Goal: Ask a question

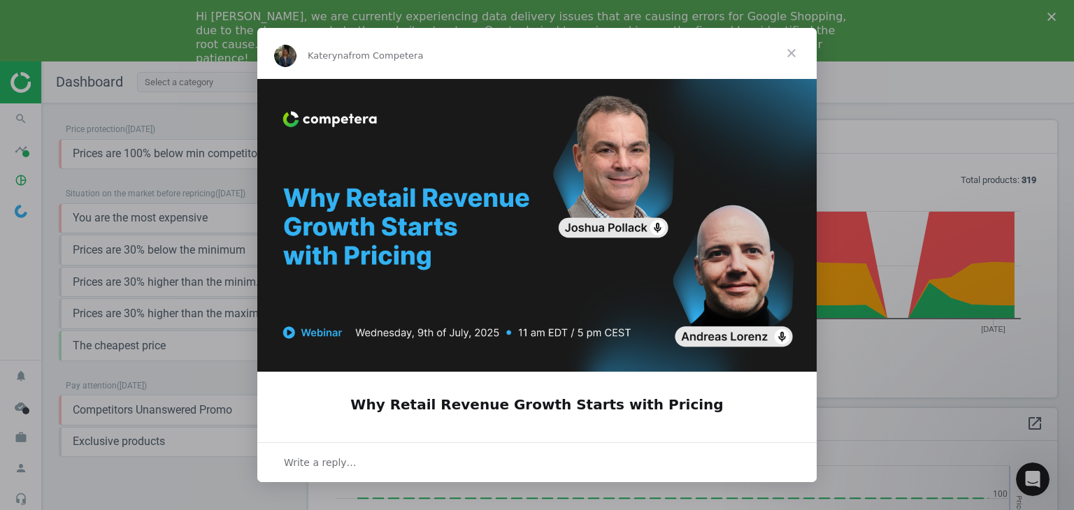
click at [788, 54] on span "Close" at bounding box center [791, 53] width 50 height 50
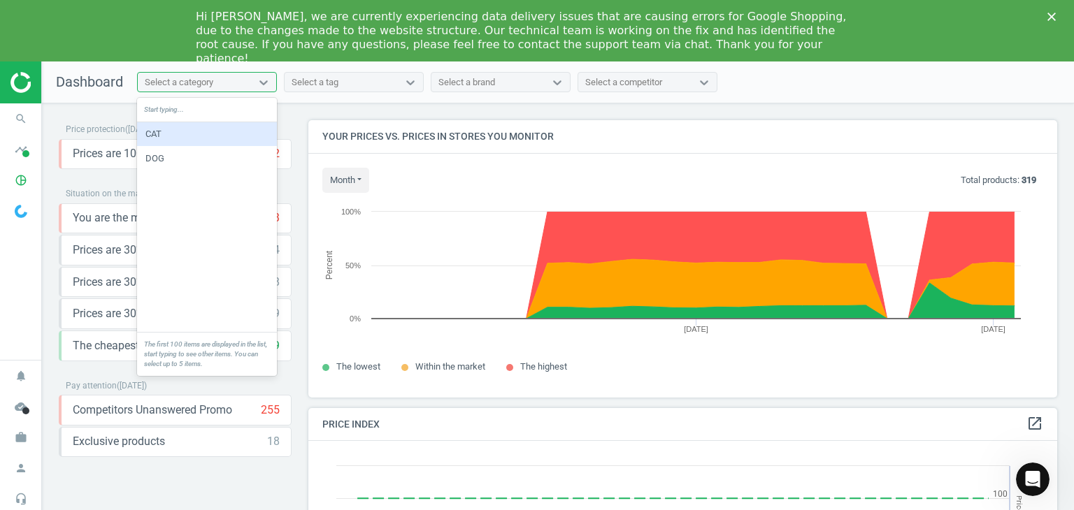
click at [179, 87] on div "Select a category" at bounding box center [179, 82] width 68 height 13
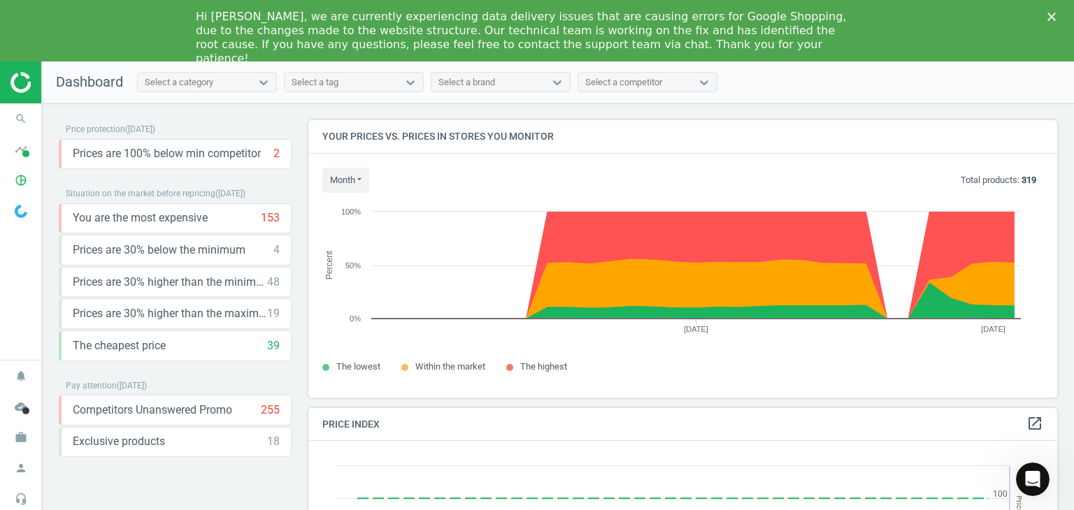
click at [54, 194] on div "Price protection ( [DATE] ) Prices are 100% below min competitor 2 keyboard_arr…" at bounding box center [175, 303] width 250 height 366
click at [1053, 15] on polygon "Close" at bounding box center [1051, 17] width 8 height 8
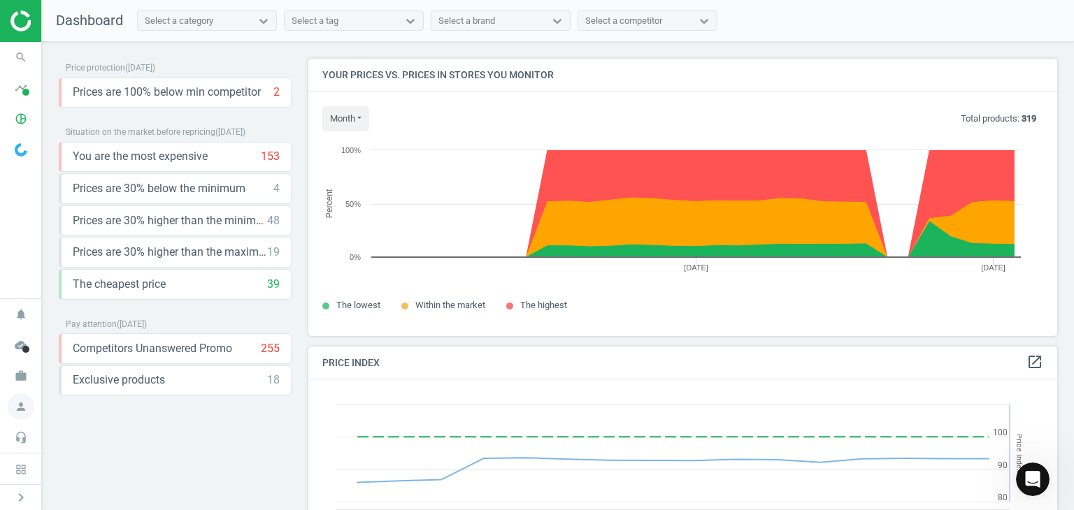
click at [20, 405] on icon "person" at bounding box center [21, 406] width 27 height 27
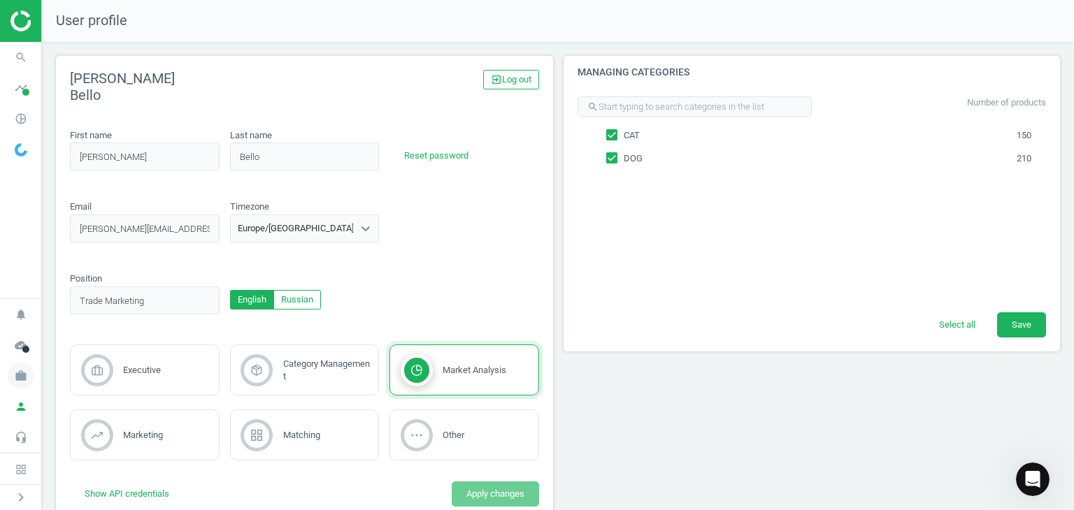
click at [24, 384] on icon "work" at bounding box center [21, 376] width 27 height 27
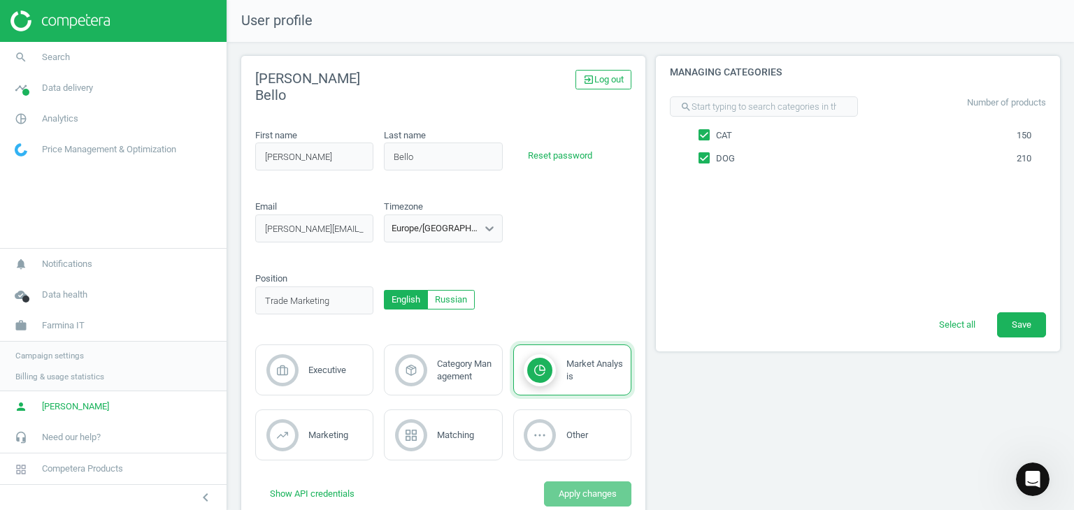
click at [99, 205] on nav "search Search timeline Data delivery Overview Matches dashboard Matches Rematch…" at bounding box center [113, 145] width 226 height 206
click at [65, 88] on span "Data delivery" at bounding box center [67, 88] width 51 height 13
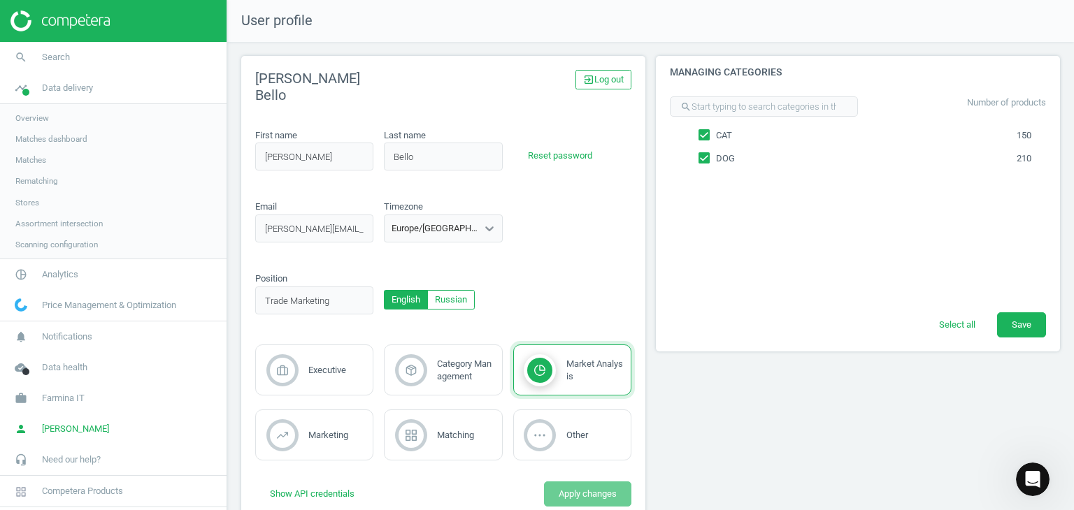
click at [42, 122] on span "Overview" at bounding box center [32, 118] width 34 height 11
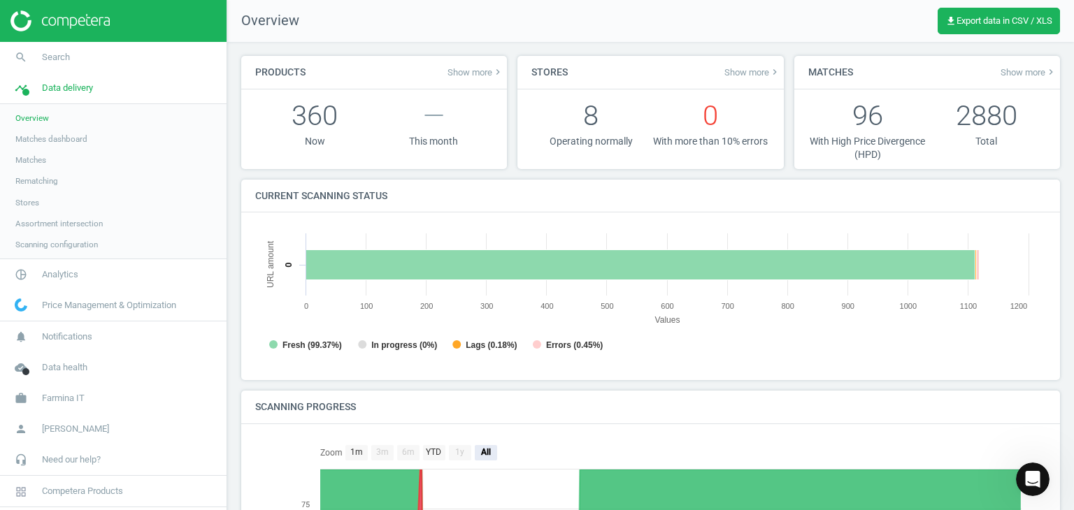
scroll to position [6, 6]
click at [737, 74] on span "Show more keyboard_arrow_right" at bounding box center [752, 71] width 56 height 11
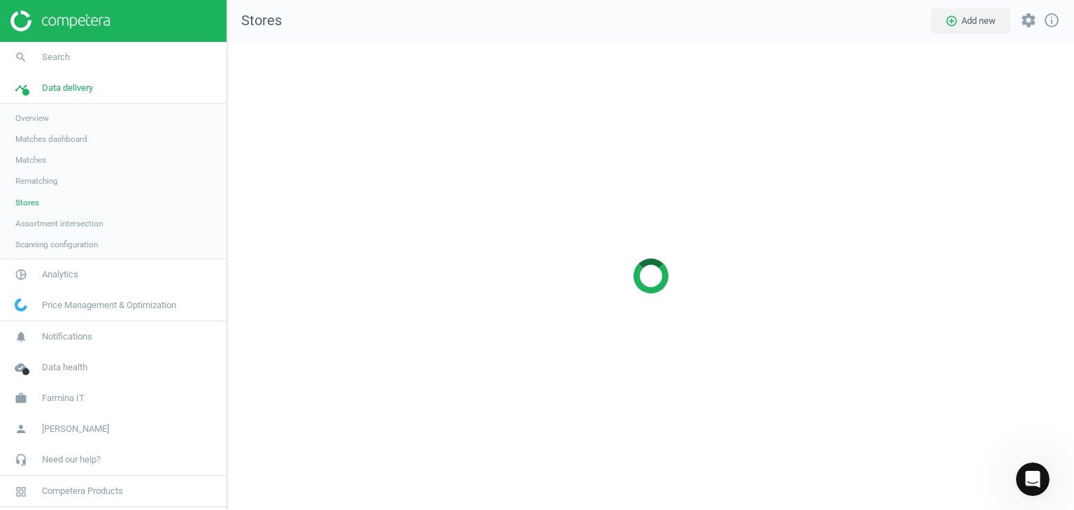
scroll to position [489, 867]
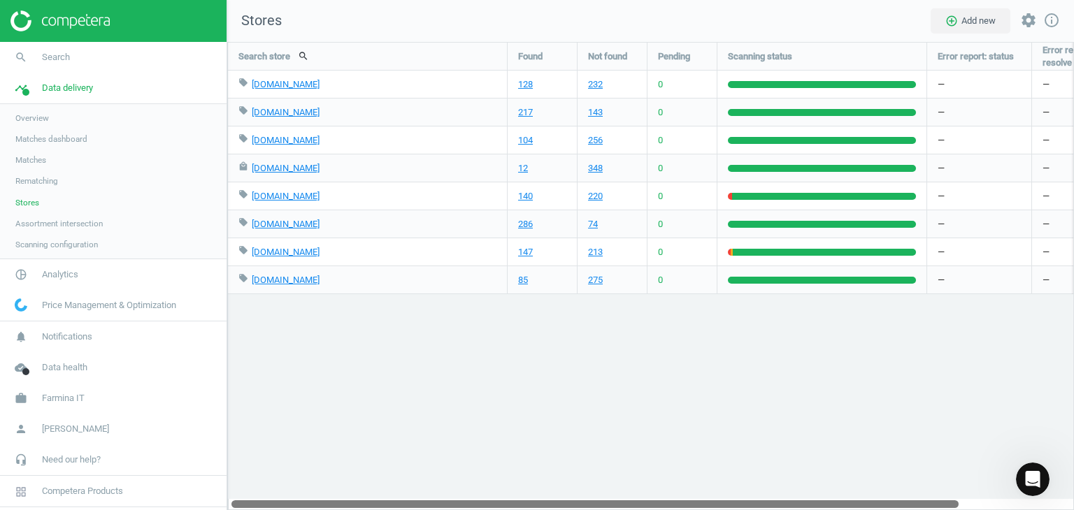
drag, startPoint x: 804, startPoint y: 499, endPoint x: 444, endPoint y: 447, distance: 363.7
click at [484, 496] on div "Search store search Found Not found Pending Scanning status Error report: statu…" at bounding box center [650, 276] width 846 height 468
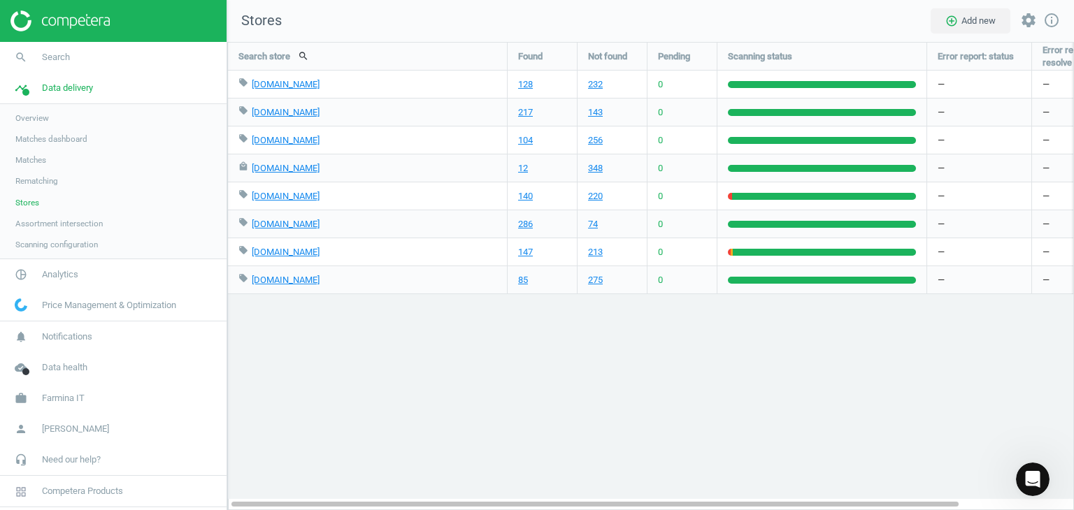
click at [52, 138] on span "Matches dashboard" at bounding box center [51, 138] width 72 height 11
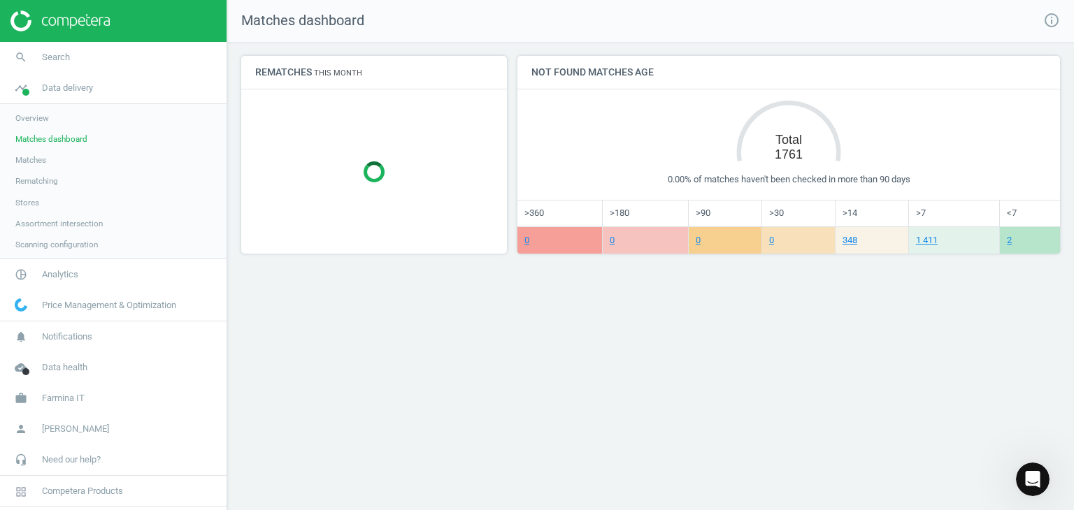
click at [57, 162] on link "Matches" at bounding box center [113, 160] width 226 height 21
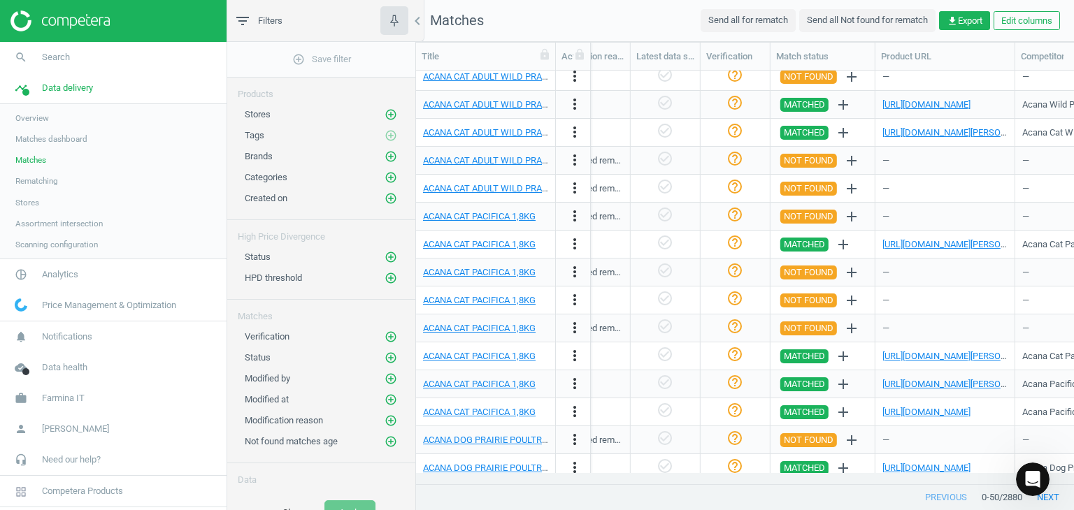
scroll to position [995, 0]
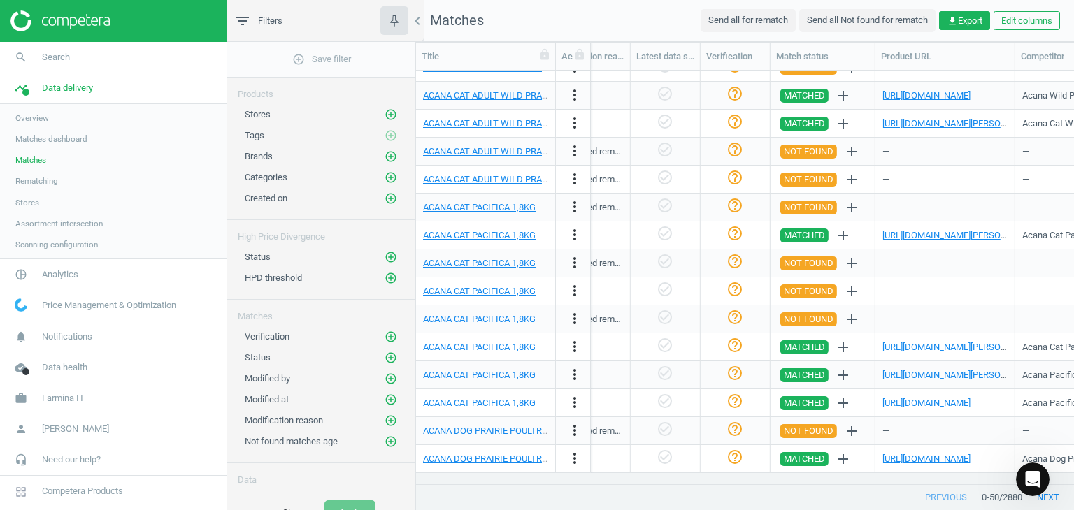
click at [50, 222] on span "Assortment intersection" at bounding box center [58, 223] width 87 height 11
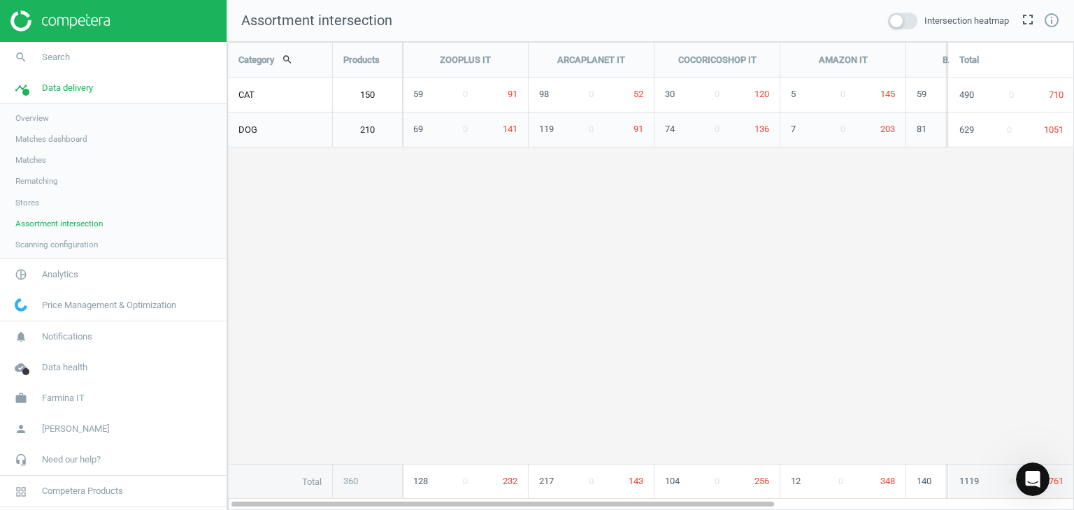
scroll to position [490, 867]
click at [513, 94] on span "91" at bounding box center [512, 94] width 10 height 10
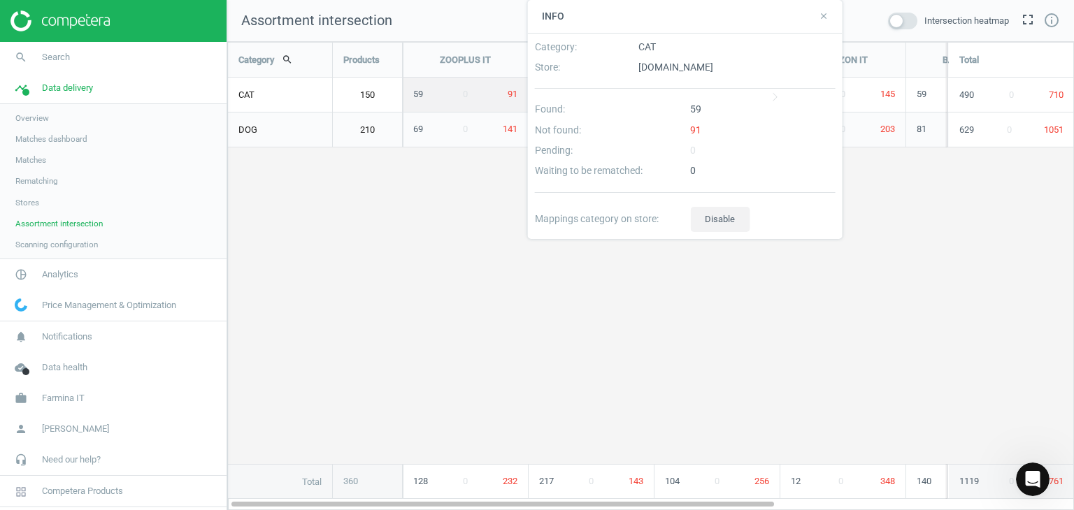
click at [372, 196] on div "Category search Products ZOOPLUS IT ARCAPLANET IT COCORICOSHOP IT AMAZON IT BAU…" at bounding box center [650, 271] width 845 height 456
click at [520, 137] on icon "unfold_more" at bounding box center [520, 139] width 17 height 17
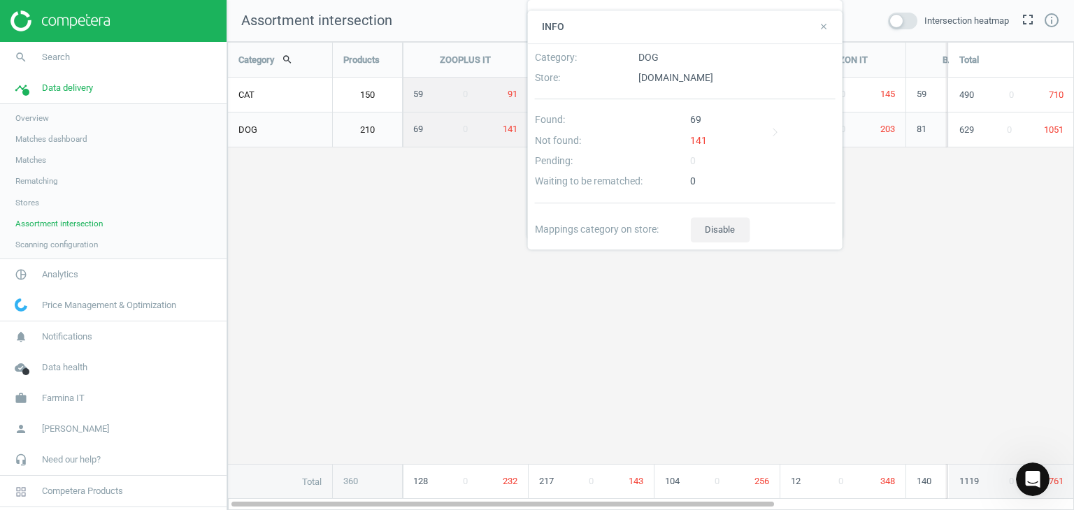
click at [820, 29] on icon "close" at bounding box center [823, 27] width 10 height 10
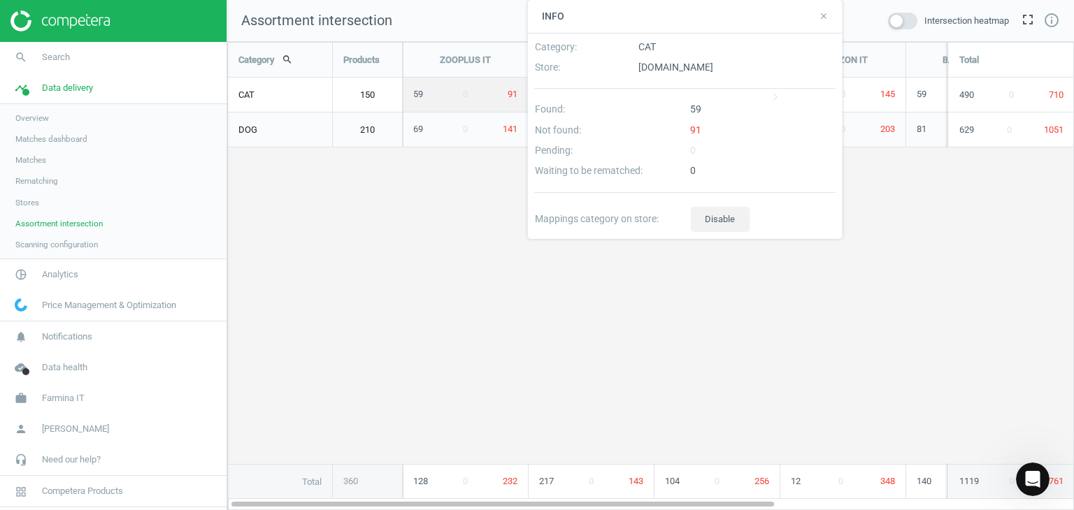
click at [823, 15] on icon "close" at bounding box center [823, 16] width 10 height 10
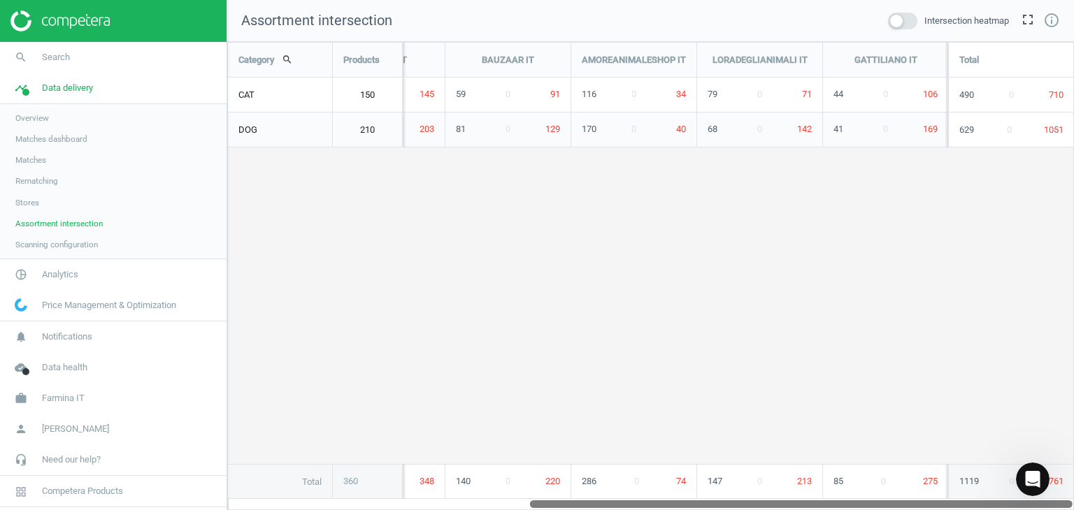
drag, startPoint x: 758, startPoint y: 504, endPoint x: 1048, endPoint y: 507, distance: 290.8
click at [1048, 507] on div at bounding box center [801, 504] width 542 height 12
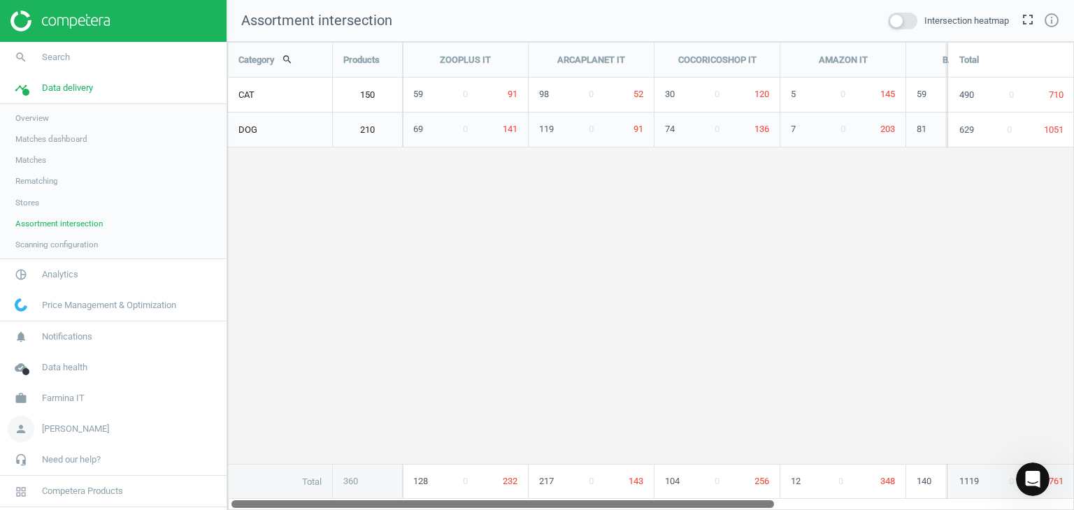
drag, startPoint x: 779, startPoint y: 507, endPoint x: 164, endPoint y: 417, distance: 620.8
click at [229, 510] on html "Group 2 Created with Sketch. ic/cloud_download/grey600 Created with Sketch. gra…" at bounding box center [537, 255] width 1074 height 510
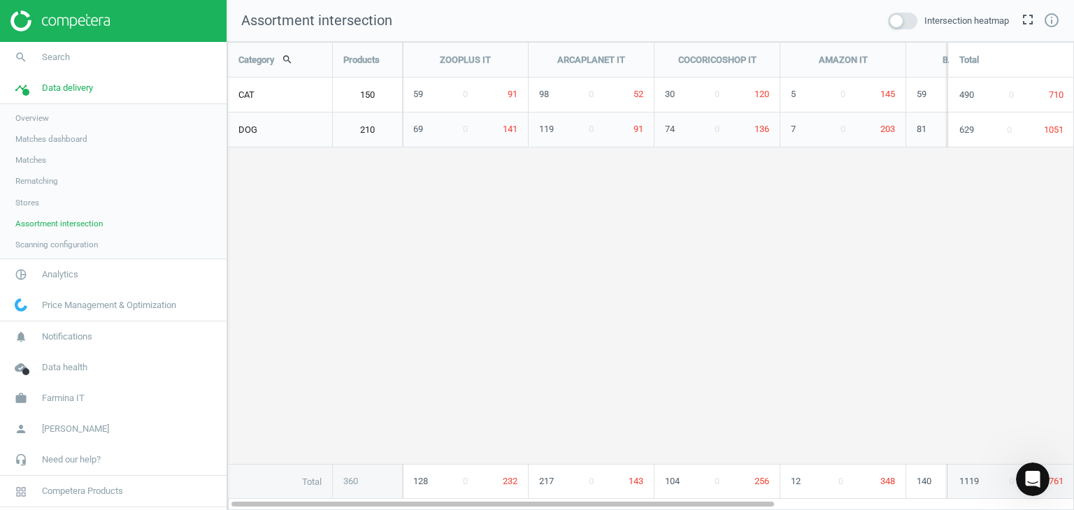
click at [56, 200] on link "Stores" at bounding box center [113, 202] width 226 height 21
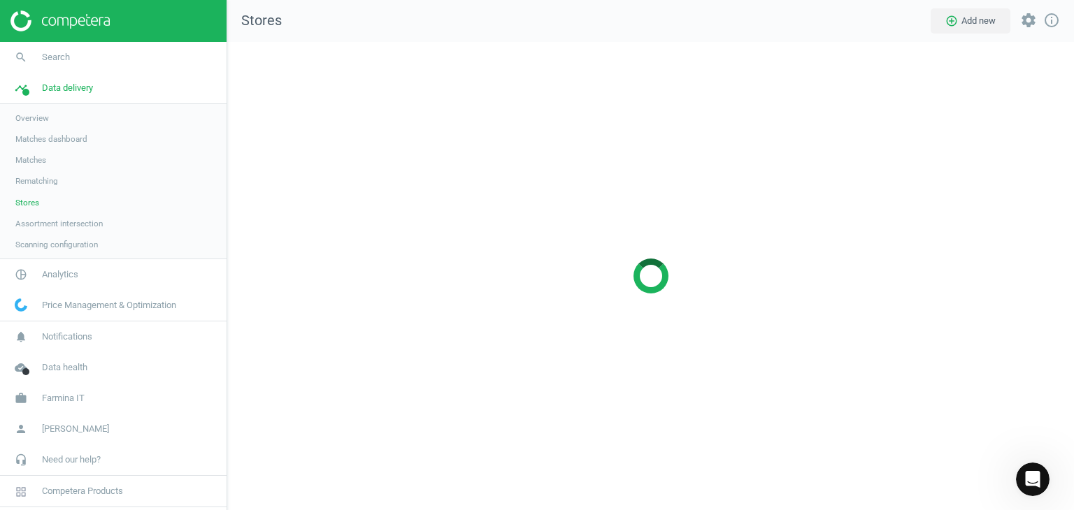
scroll to position [489, 867]
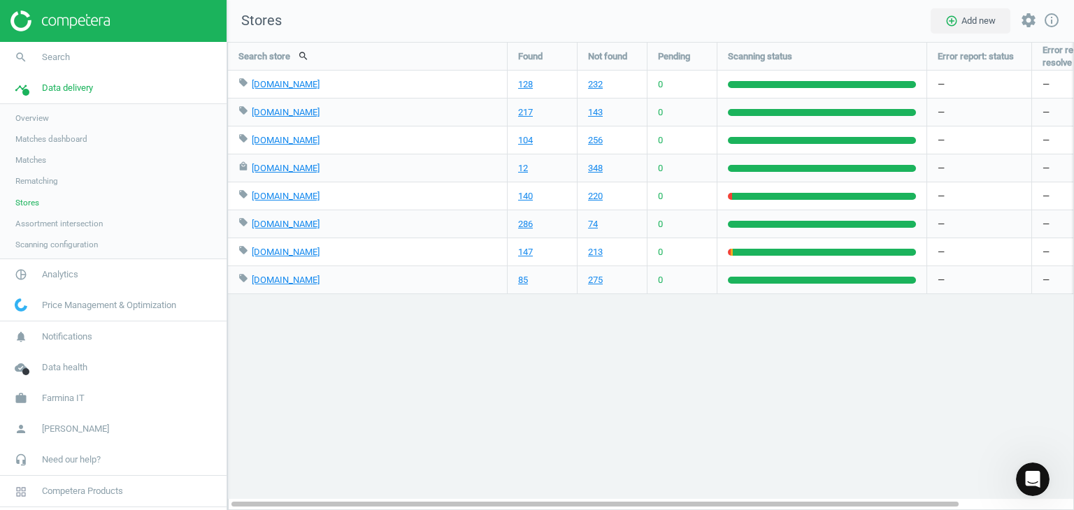
click at [30, 148] on link "Matches dashboard" at bounding box center [113, 139] width 226 height 21
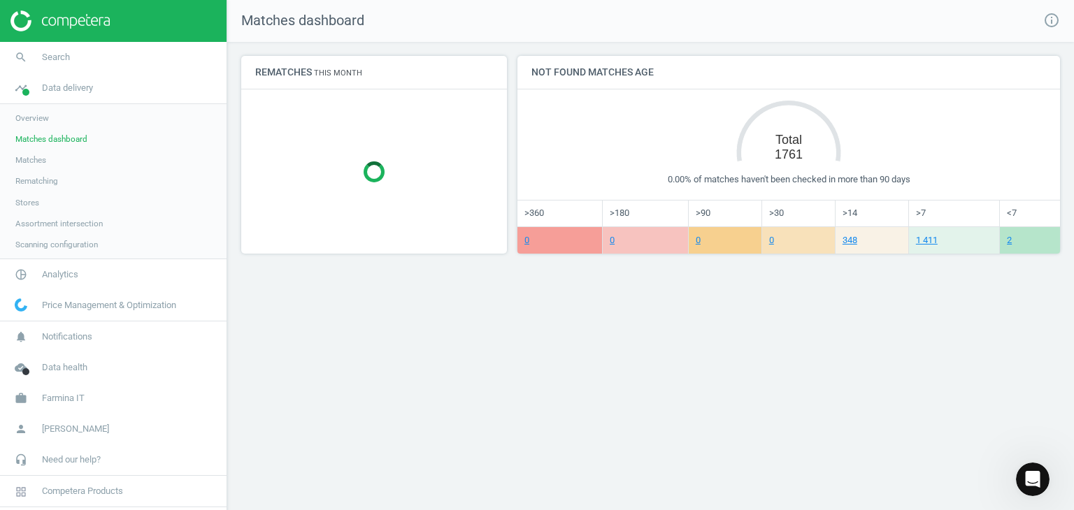
click at [62, 224] on span "Assortment intersection" at bounding box center [58, 223] width 87 height 11
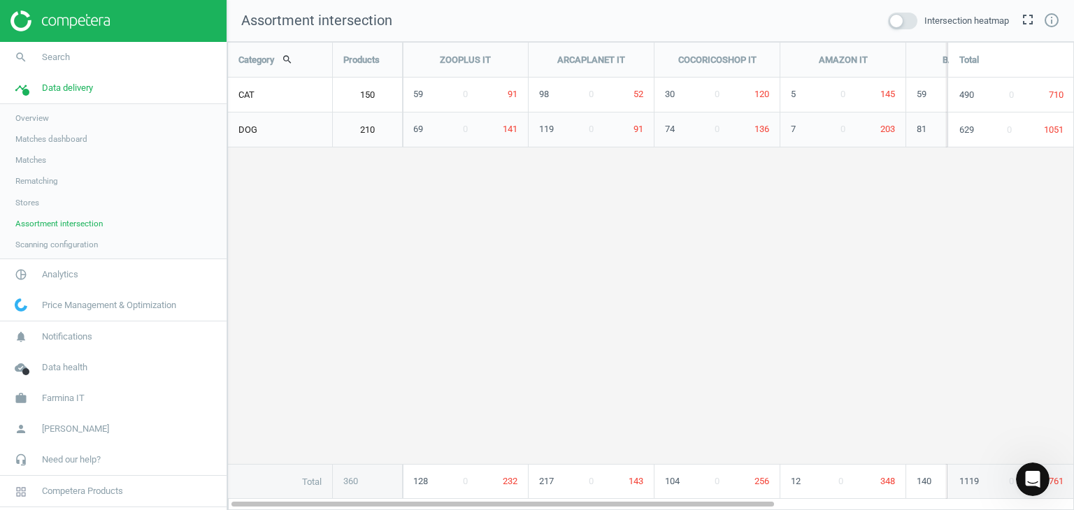
scroll to position [490, 867]
click at [41, 176] on span "Rematching" at bounding box center [36, 180] width 43 height 11
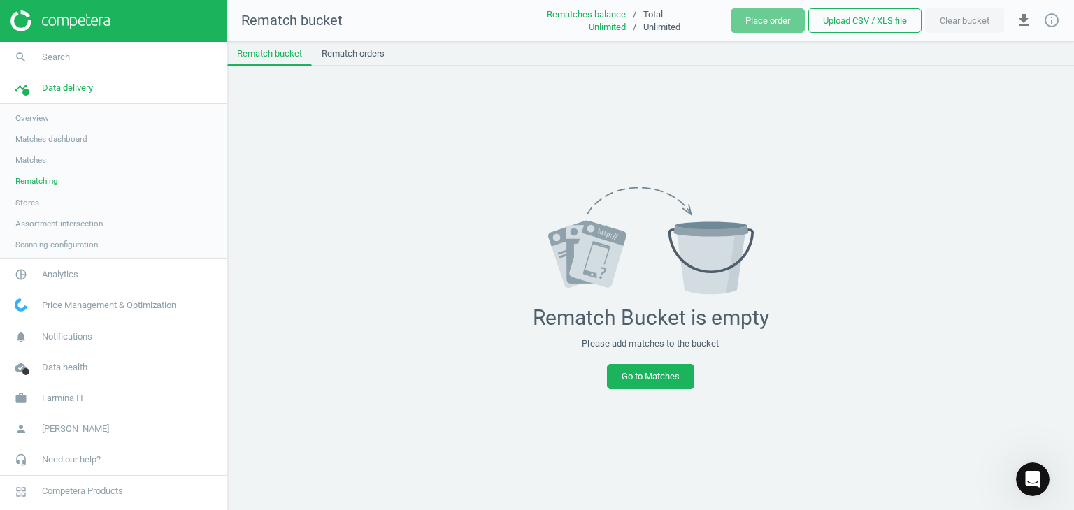
click at [39, 160] on span "Matches" at bounding box center [30, 159] width 31 height 11
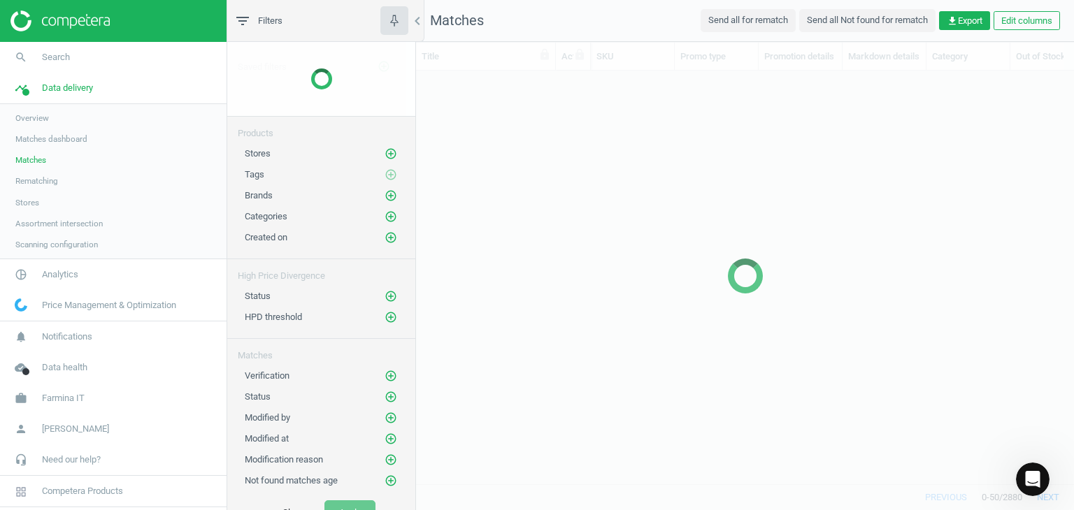
scroll to position [392, 647]
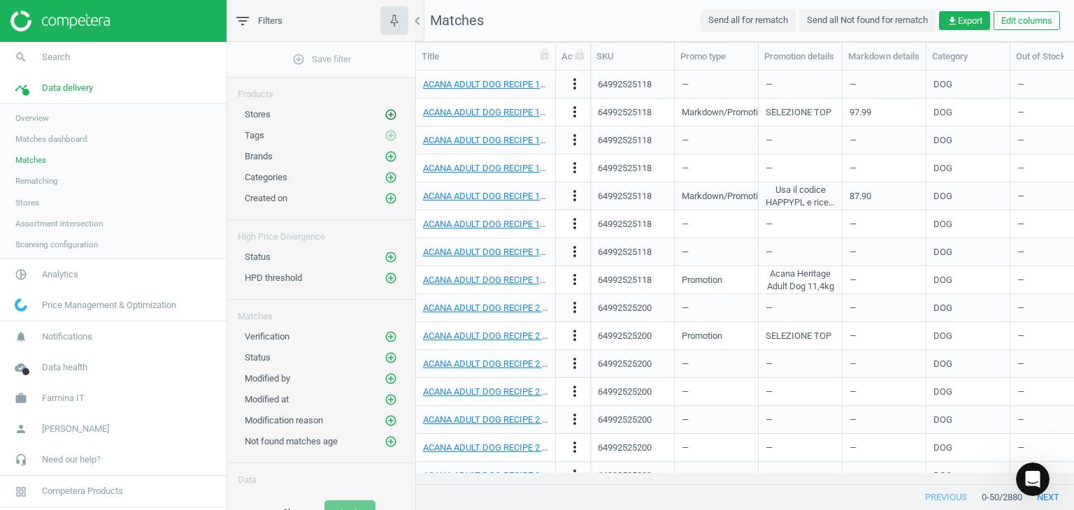
click at [384, 113] on icon "add_circle_outline" at bounding box center [390, 114] width 13 height 13
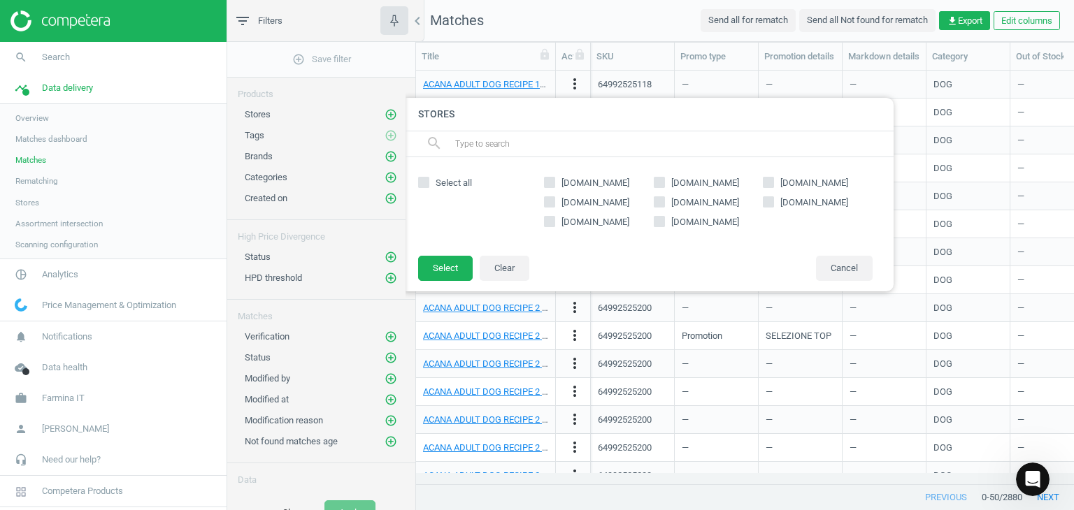
click at [553, 201] on input "[DOMAIN_NAME]" at bounding box center [549, 202] width 9 height 9
checkbox input "true"
click at [449, 265] on button "Select" at bounding box center [445, 268] width 55 height 25
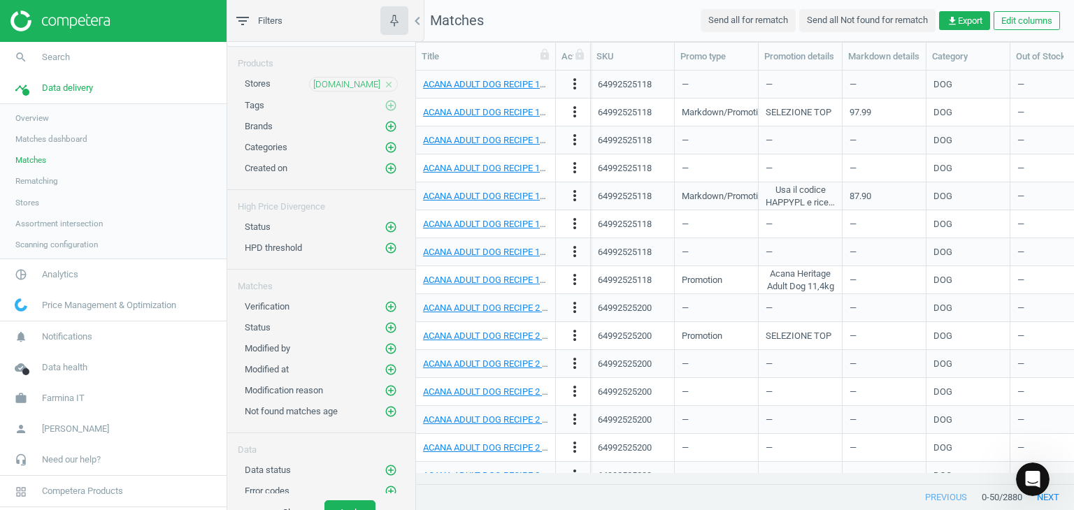
scroll to position [0, 0]
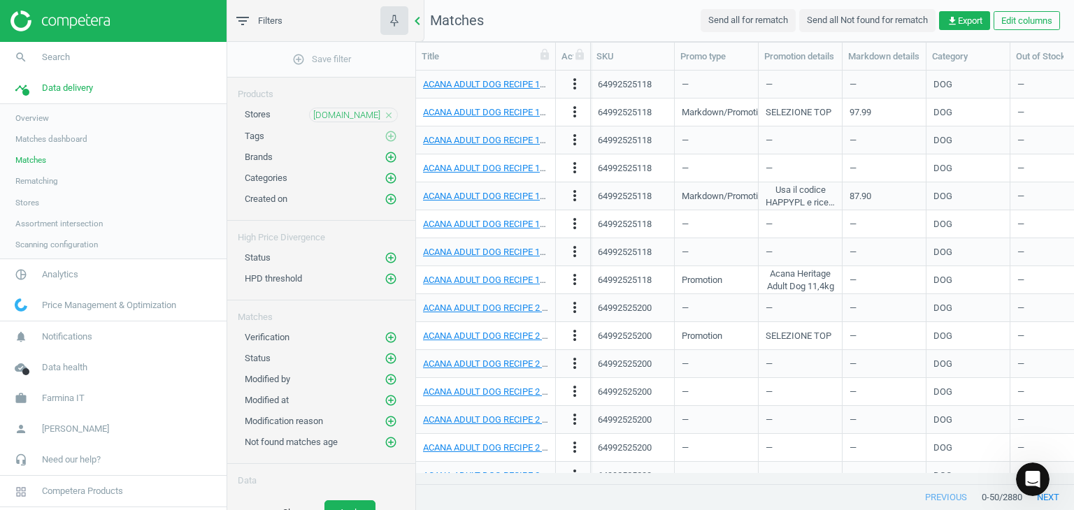
click at [414, 22] on icon "chevron_left" at bounding box center [417, 21] width 17 height 17
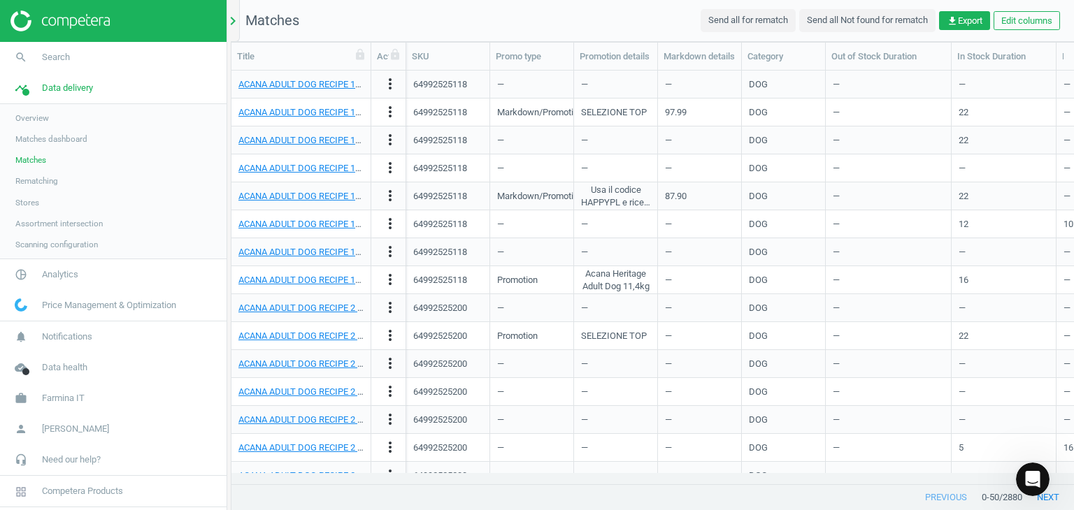
click at [229, 26] on icon "chevron_right" at bounding box center [232, 21] width 17 height 17
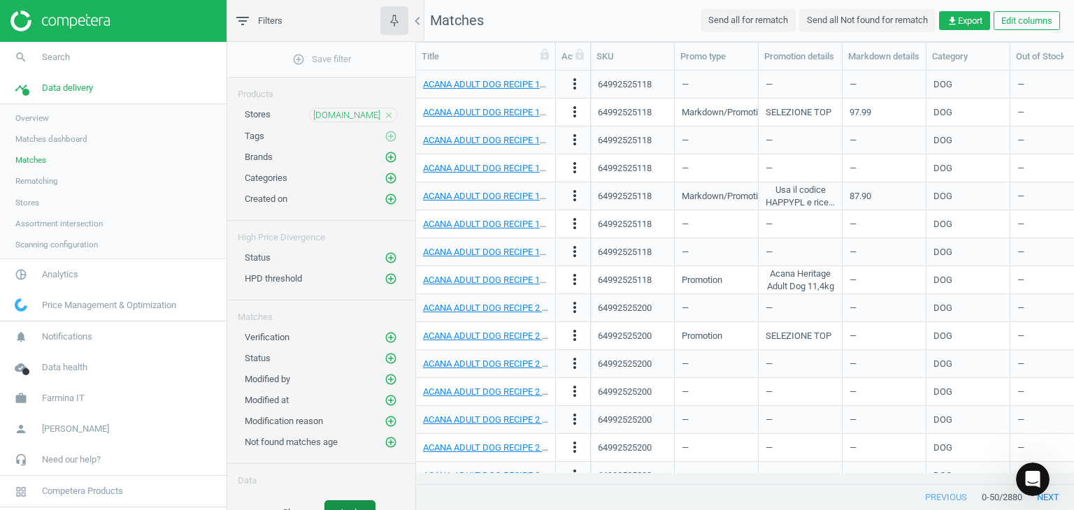
click at [352, 503] on button "Apply" at bounding box center [349, 512] width 51 height 25
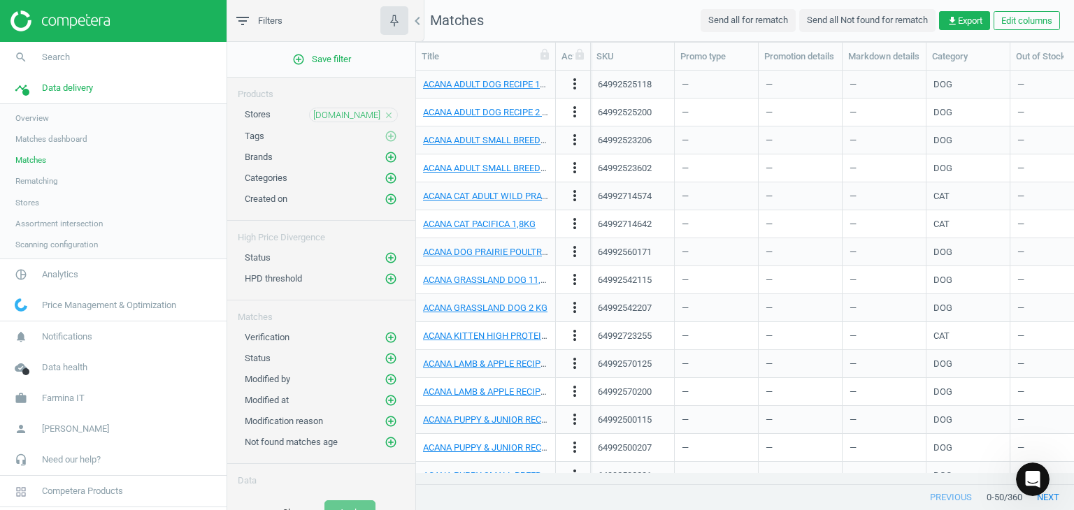
click at [384, 110] on icon "close" at bounding box center [389, 115] width 10 height 10
click at [356, 501] on button "Apply" at bounding box center [349, 512] width 51 height 25
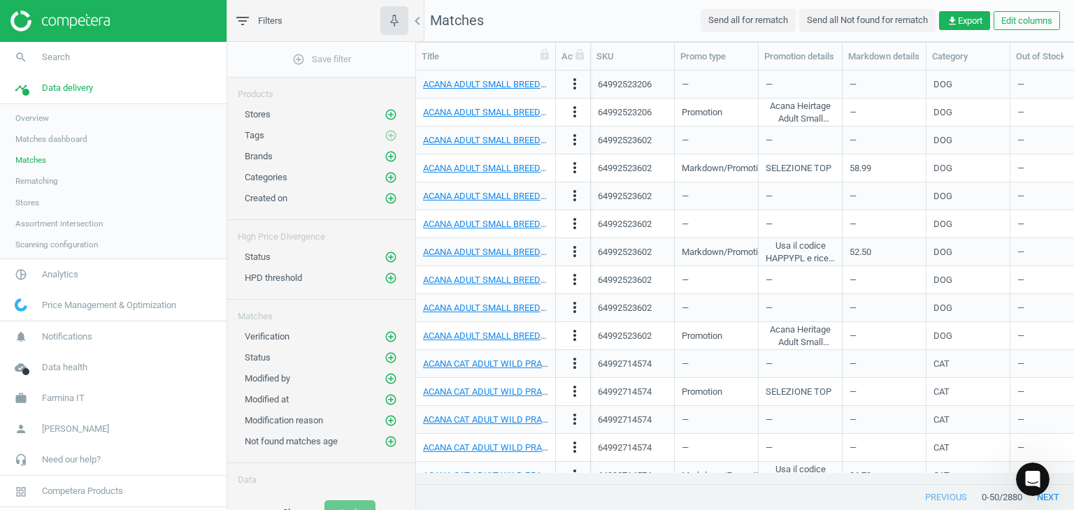
scroll to position [995, 0]
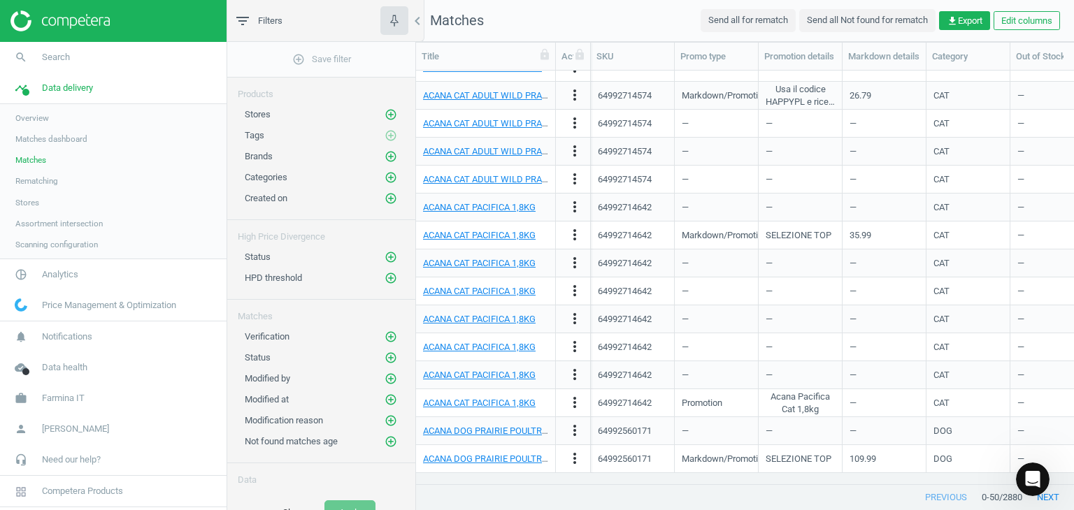
click at [53, 120] on link "Overview" at bounding box center [113, 118] width 226 height 21
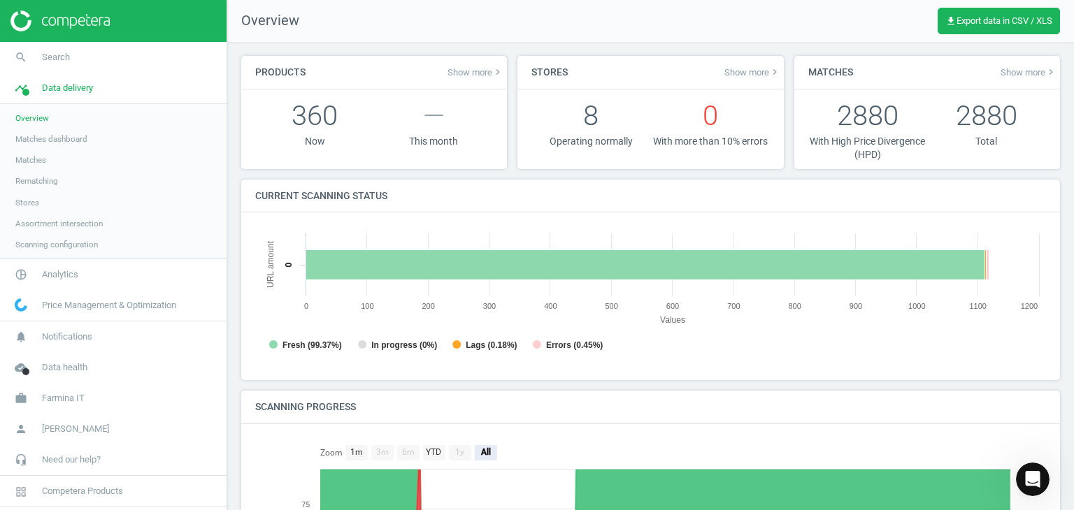
scroll to position [301, 801]
click at [70, 64] on link "search Search" at bounding box center [113, 57] width 226 height 31
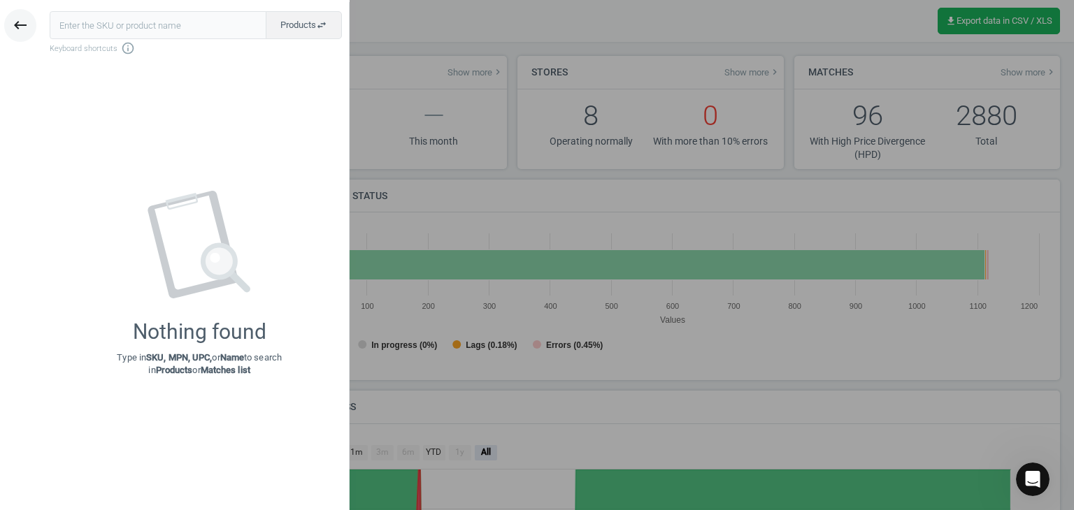
click at [25, 29] on icon "keyboard_backspace" at bounding box center [20, 25] width 17 height 17
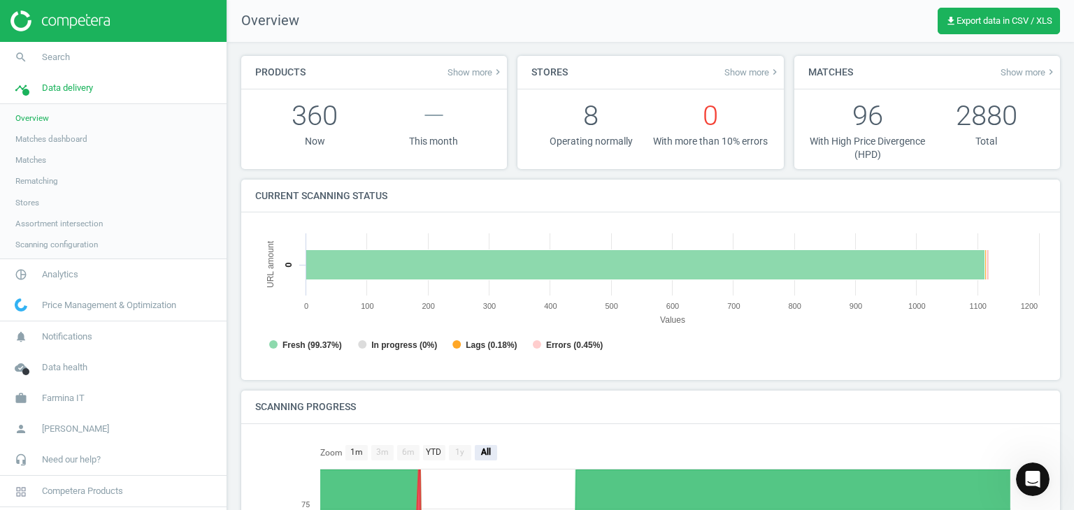
click at [71, 24] on img at bounding box center [59, 20] width 99 height 21
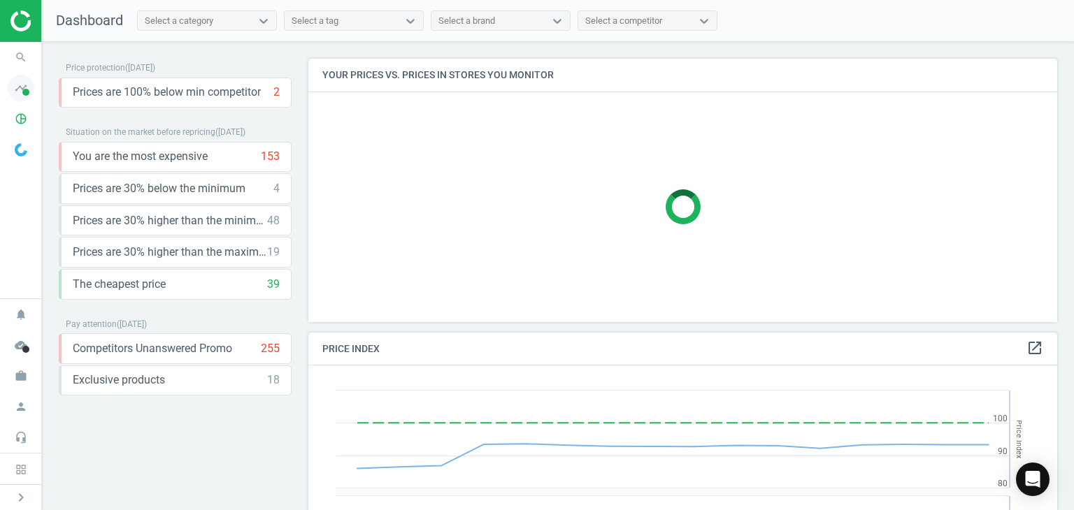
scroll to position [298, 759]
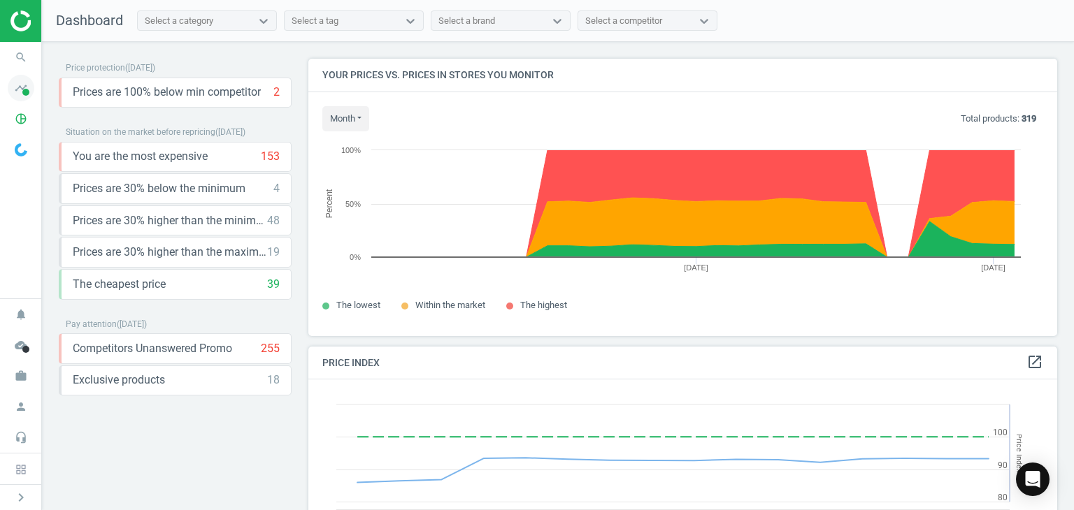
click at [22, 92] on icon "timeline" at bounding box center [21, 88] width 27 height 27
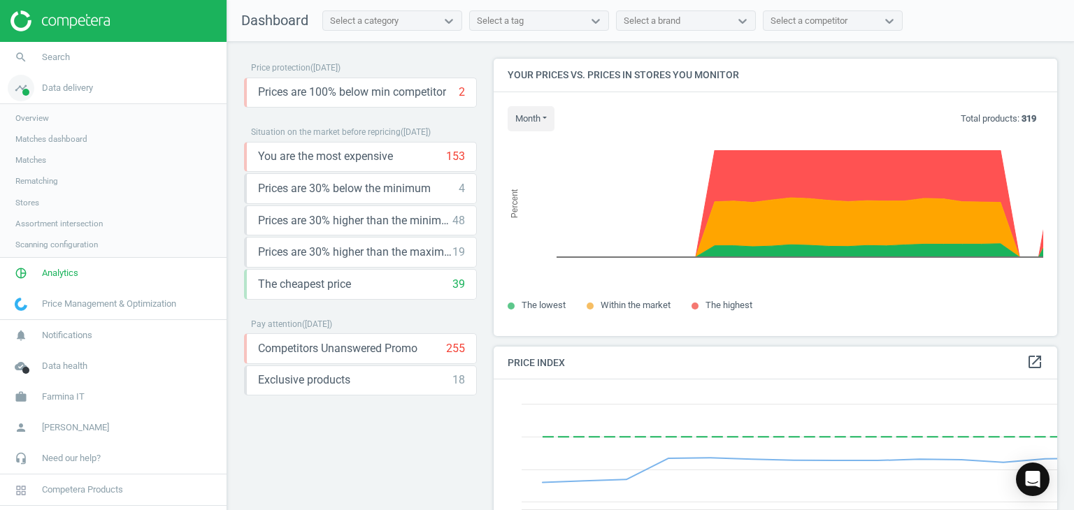
scroll to position [6, 7]
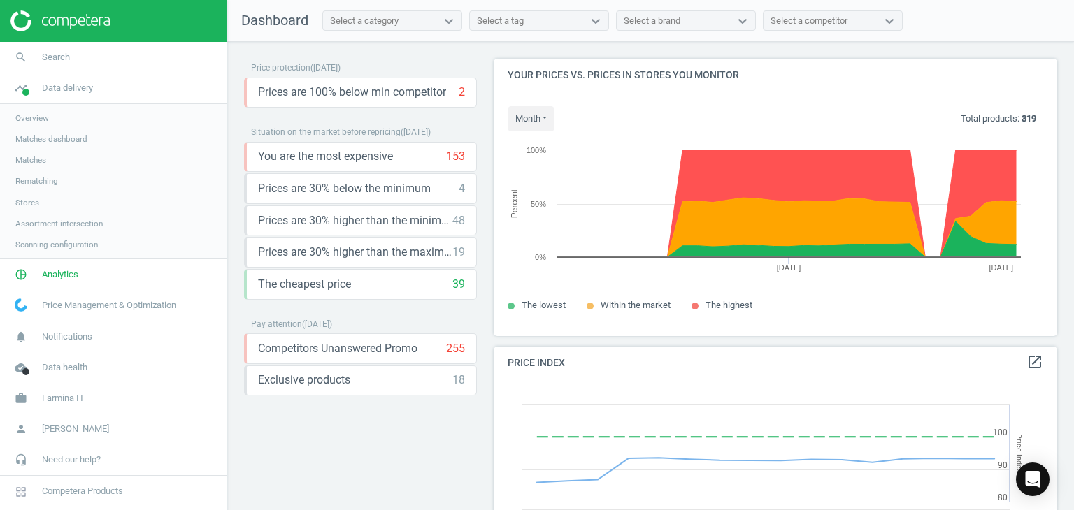
click at [50, 121] on link "Overview" at bounding box center [113, 118] width 226 height 21
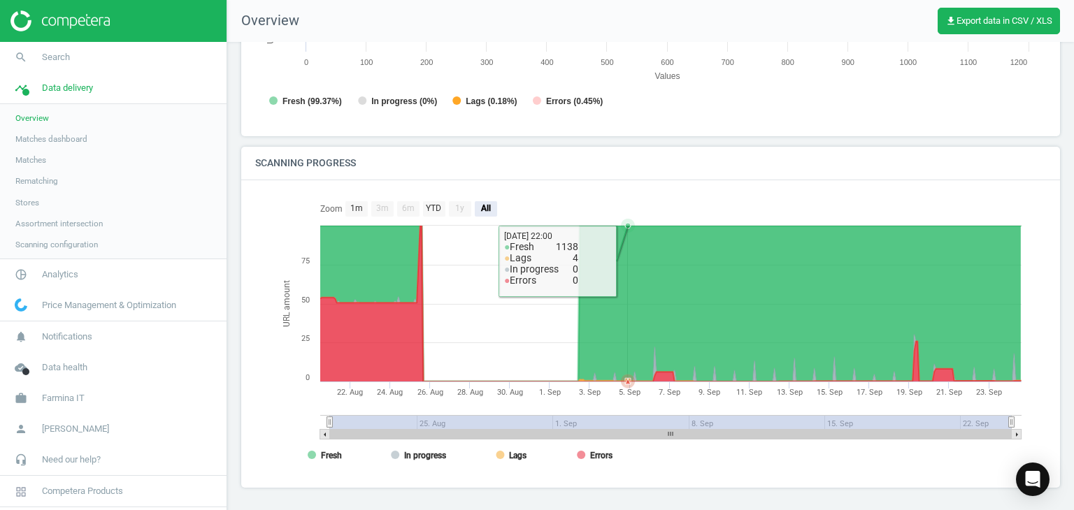
scroll to position [246, 0]
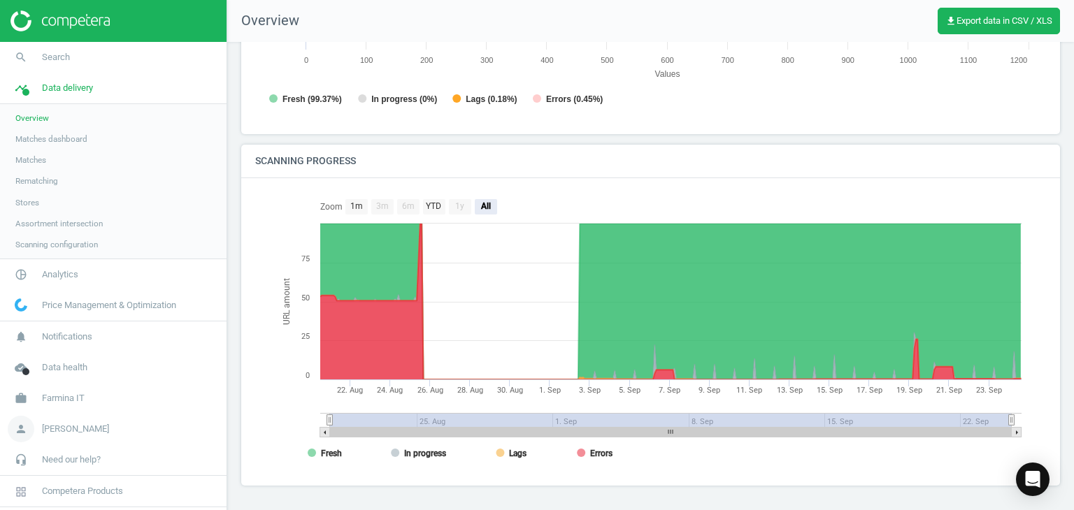
click at [62, 427] on span "[PERSON_NAME]" at bounding box center [75, 429] width 67 height 13
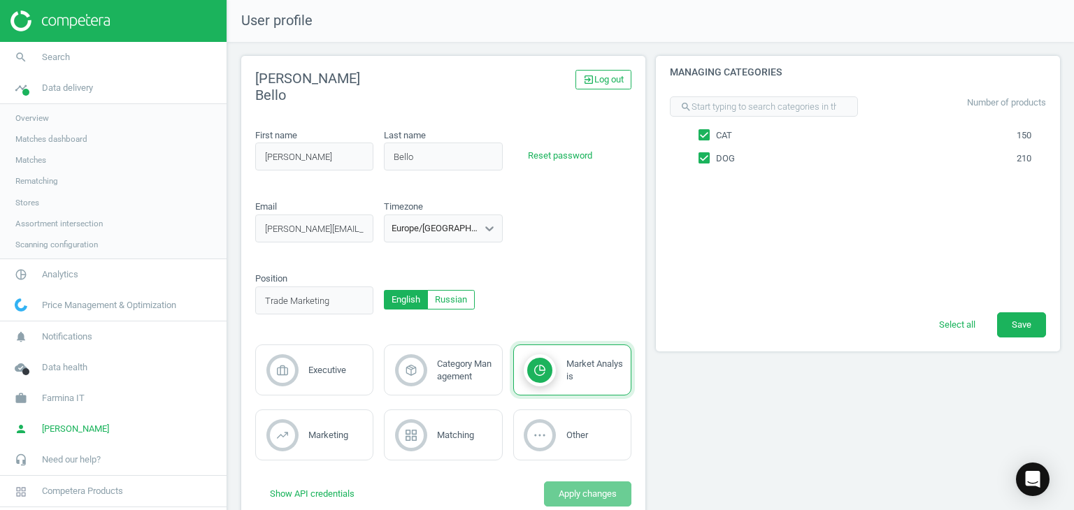
click at [75, 243] on span "Scanning configuration" at bounding box center [56, 244] width 82 height 11
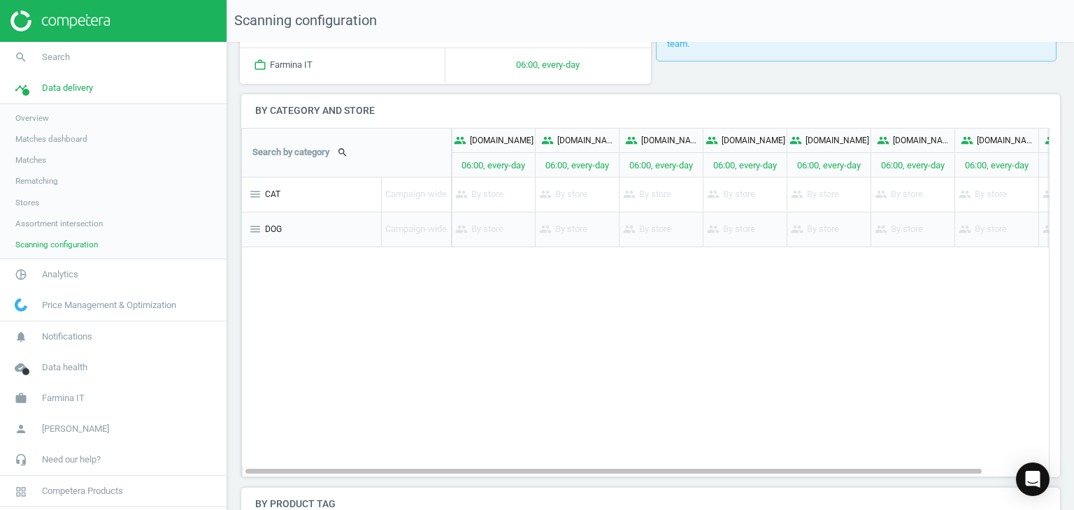
scroll to position [140, 0]
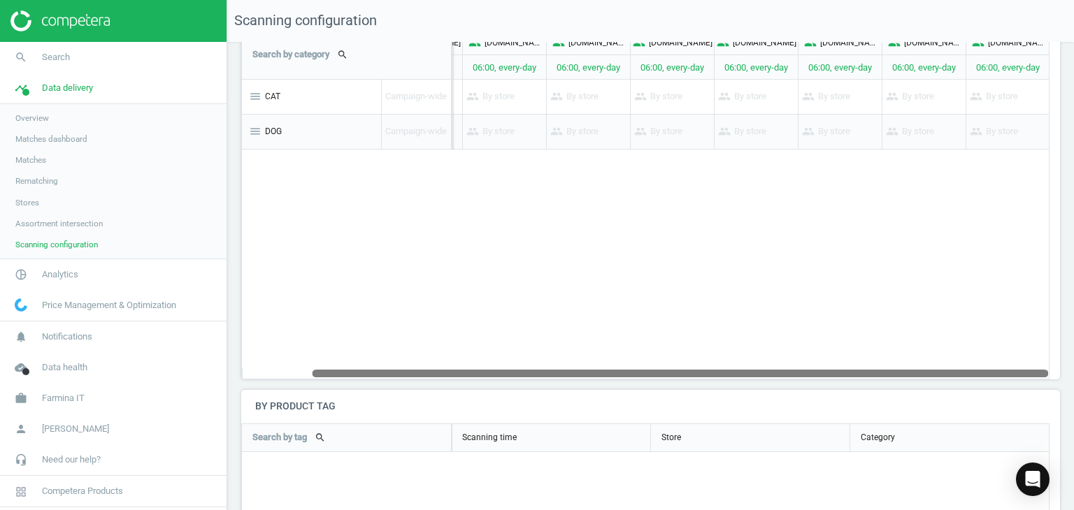
drag, startPoint x: 749, startPoint y: 375, endPoint x: 965, endPoint y: 374, distance: 216.0
click at [965, 374] on div at bounding box center [680, 373] width 736 height 12
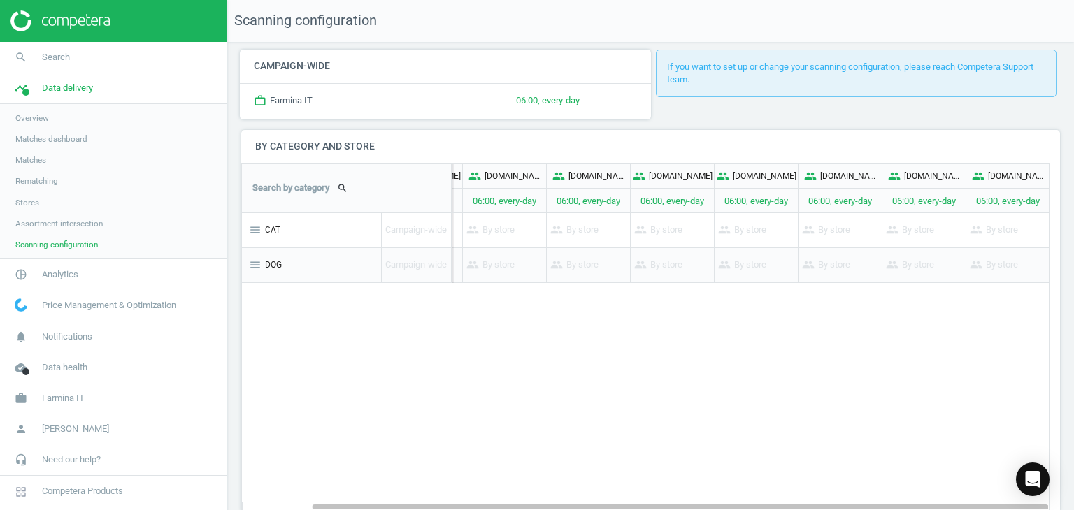
scroll to position [0, 0]
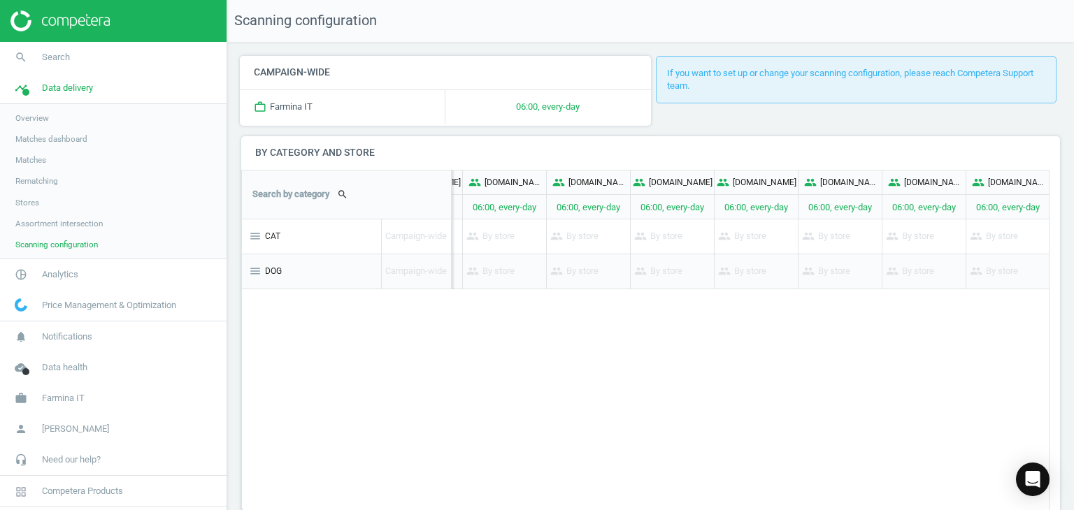
click at [70, 224] on span "Assortment intersection" at bounding box center [58, 223] width 87 height 11
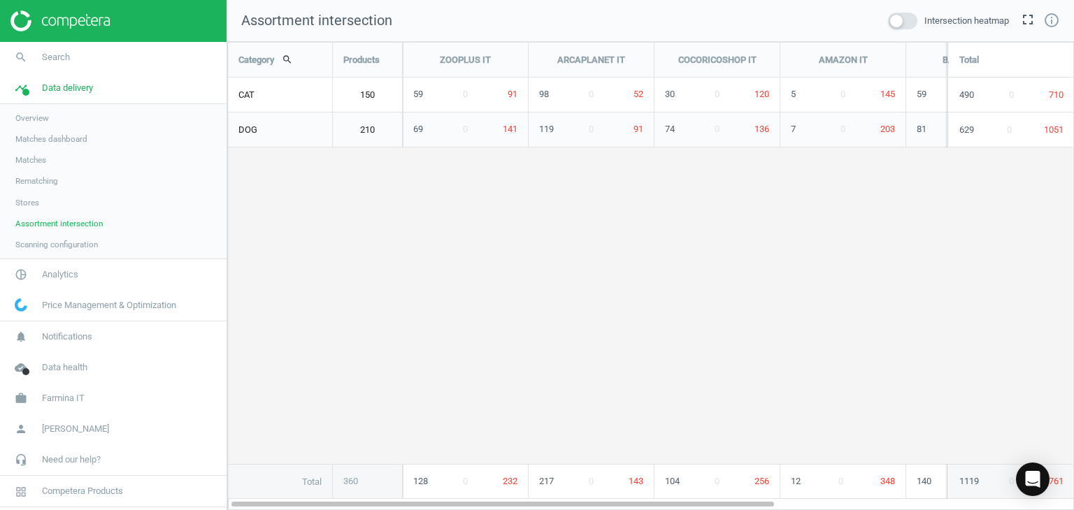
scroll to position [490, 867]
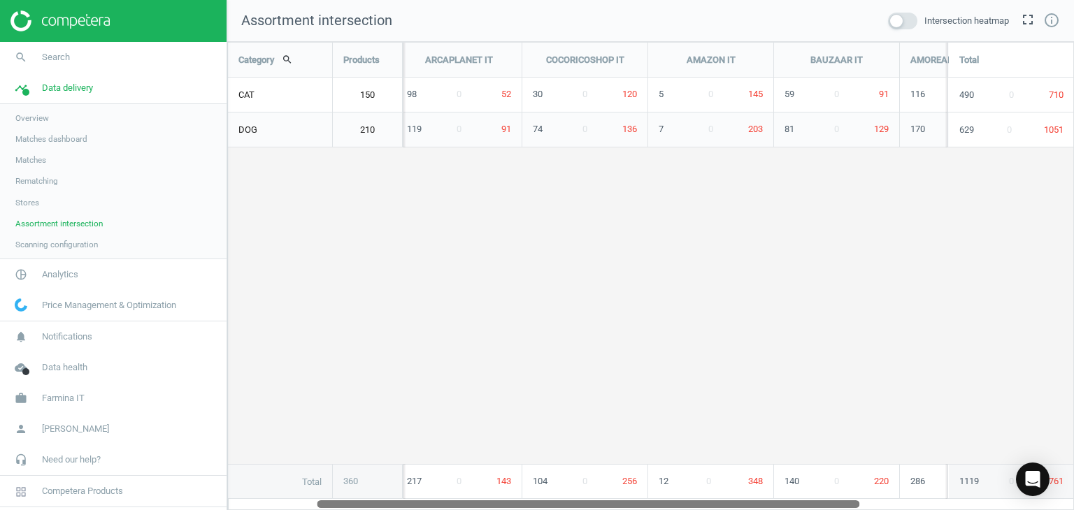
drag, startPoint x: 747, startPoint y: 504, endPoint x: 832, endPoint y: 498, distance: 84.8
click at [832, 498] on div "Category search Products ZOOPLUS IT ARCAPLANET IT COCORICOSHOP IT AMAZON IT BAU…" at bounding box center [650, 276] width 846 height 468
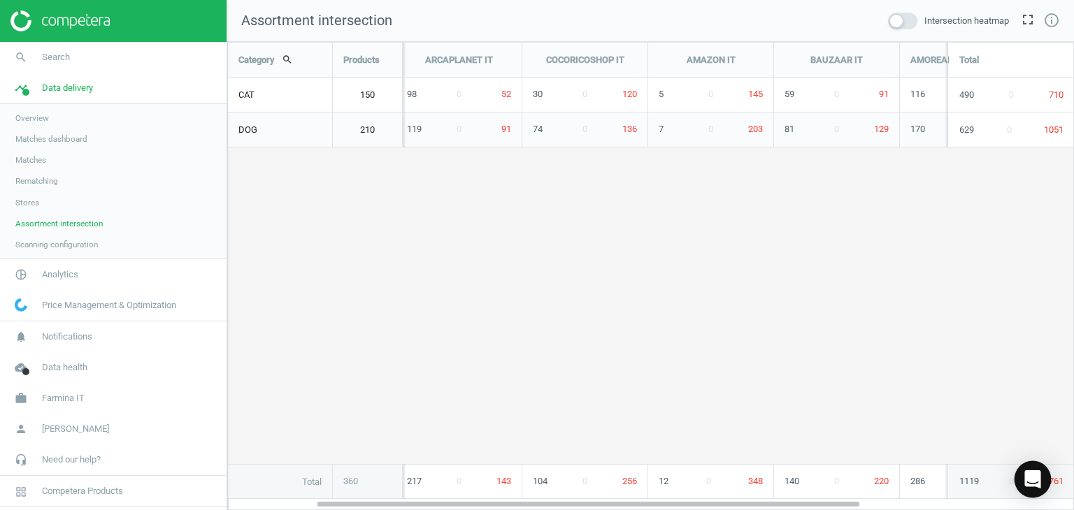
click at [1020, 482] on div "Open Intercom Messenger" at bounding box center [1032, 479] width 37 height 37
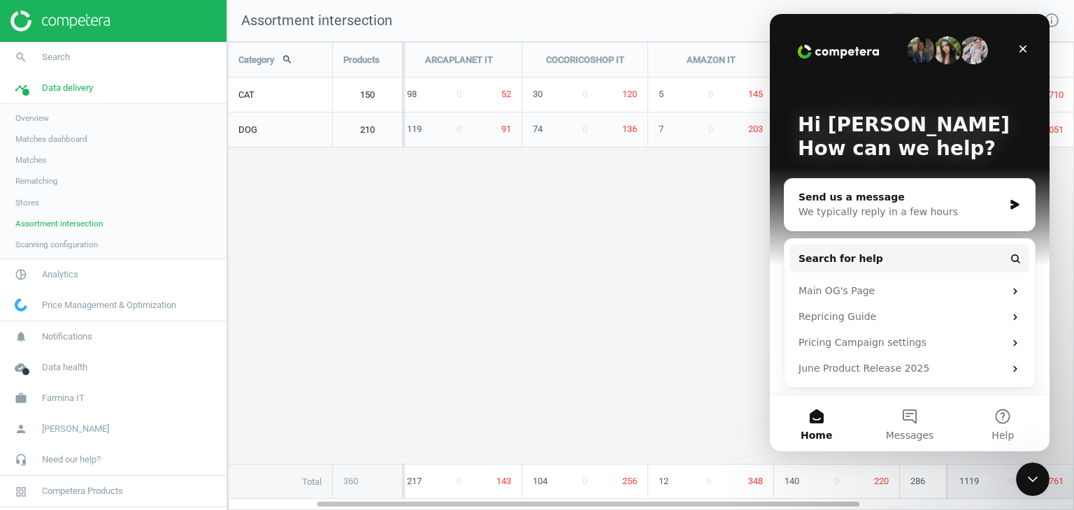
scroll to position [0, 0]
click at [976, 208] on div "We typically reply in a few hours" at bounding box center [900, 212] width 205 height 15
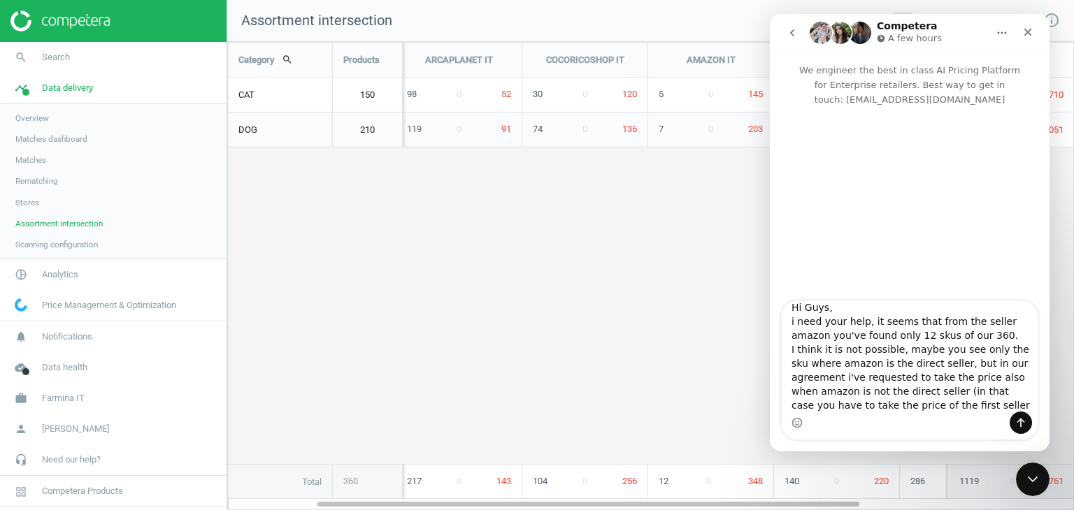
scroll to position [23, 0]
type textarea "Hi Guys, i need your help, it seems that from the seller amazon you've found on…"
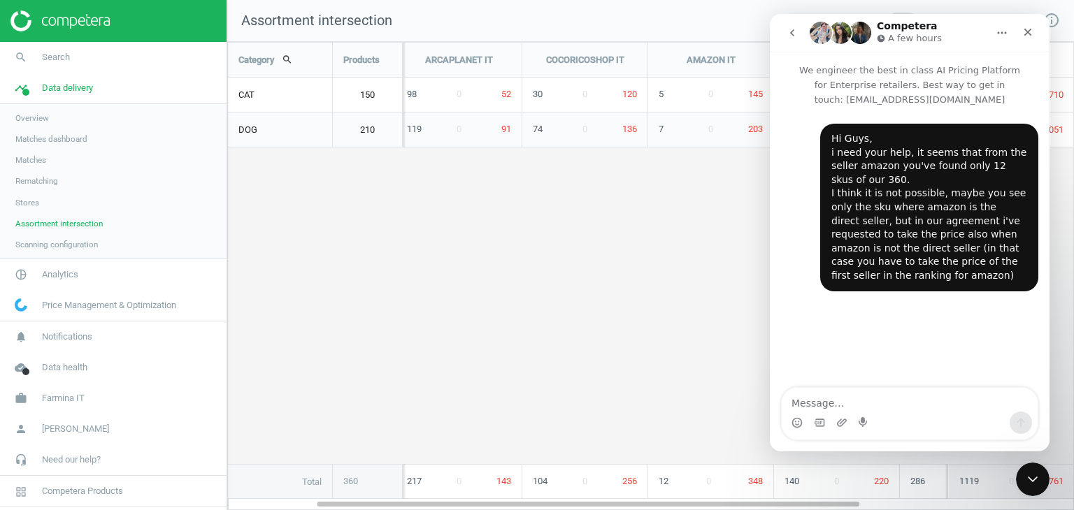
scroll to position [0, 0]
type textarea "p"
type textarea "please help me"
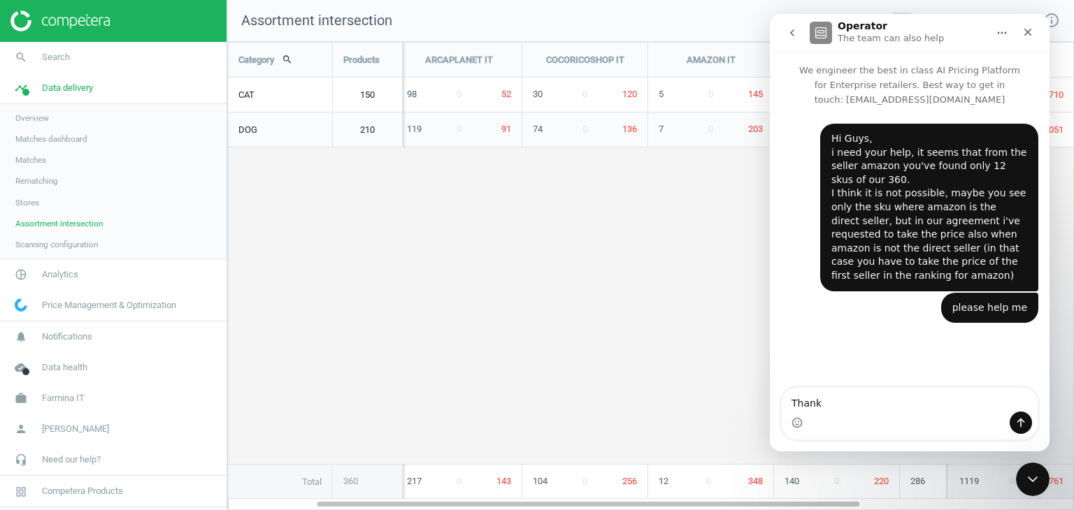
type textarea "Thanks"
click at [794, 40] on button "go back" at bounding box center [792, 33] width 27 height 27
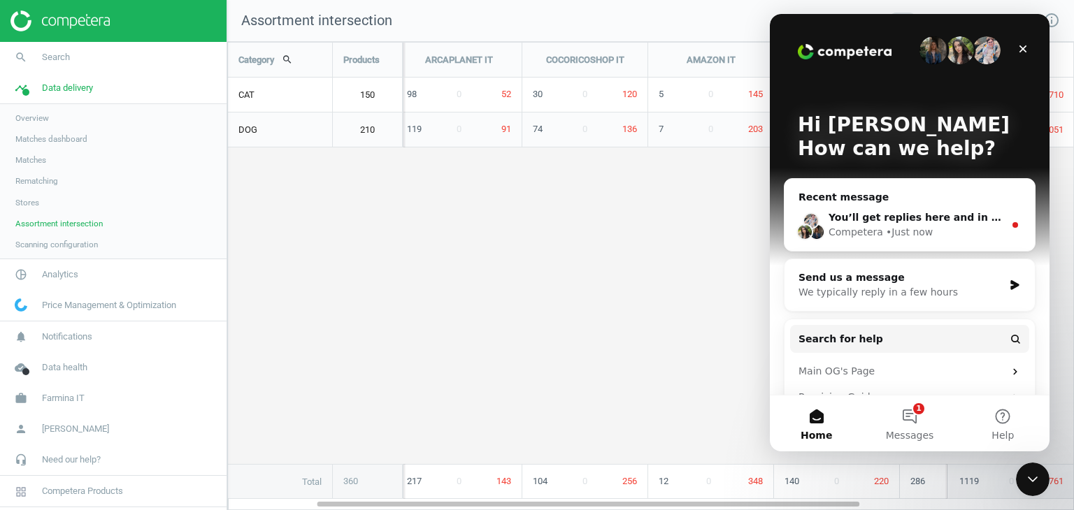
click at [643, 297] on div "Category search Products ZOOPLUS IT ARCAPLANET IT COCORICOSHOP IT AMAZON IT BAU…" at bounding box center [650, 271] width 845 height 456
click at [1025, 49] on icon "Close" at bounding box center [1022, 48] width 11 height 11
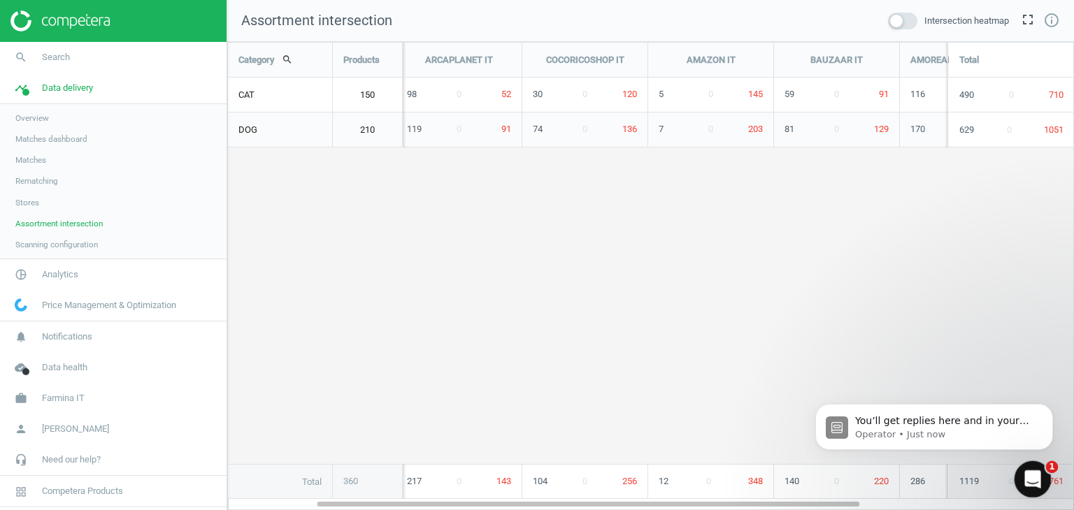
click at [1037, 472] on icon "Open Intercom Messenger" at bounding box center [1030, 477] width 23 height 23
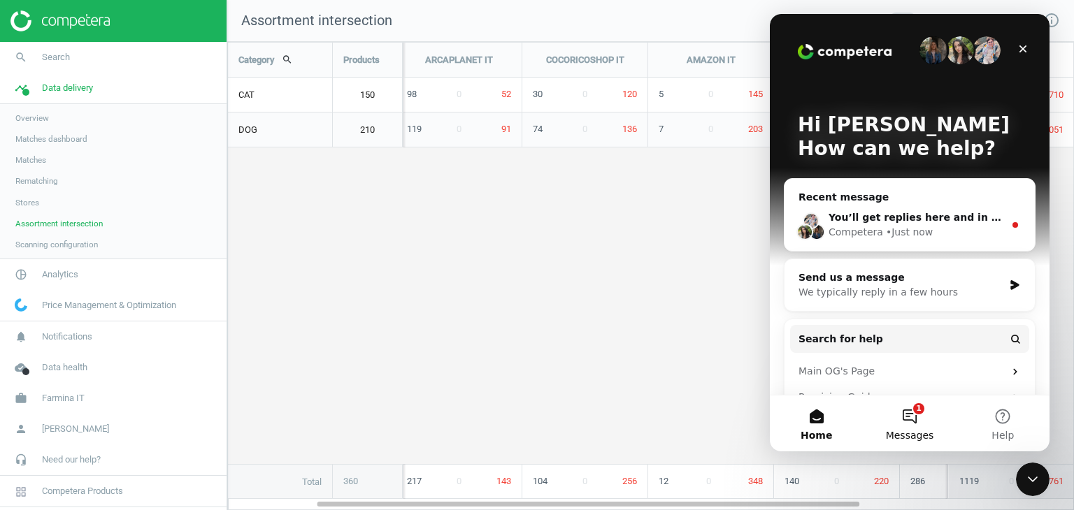
click at [920, 428] on button "1 Messages" at bounding box center [908, 424] width 93 height 56
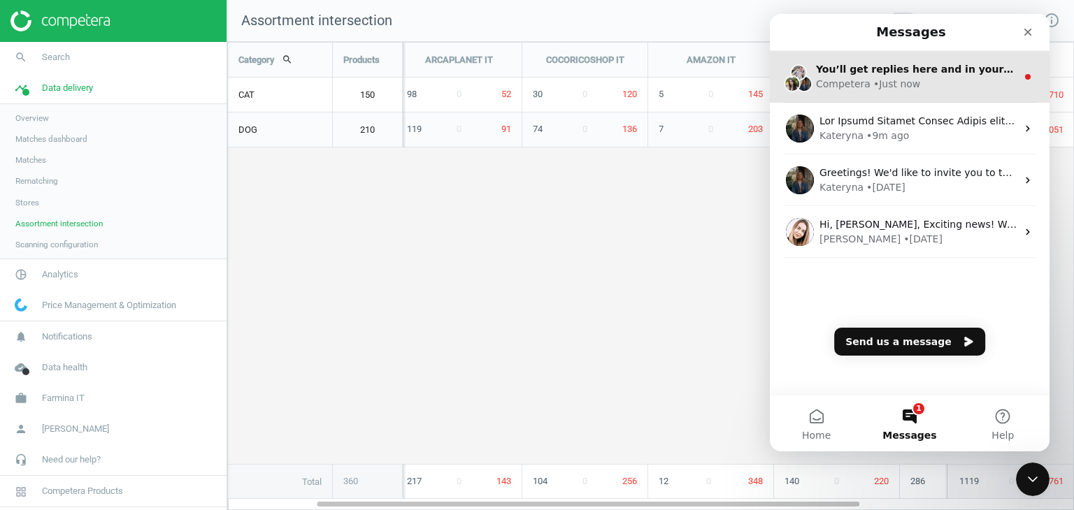
click at [944, 78] on div "Competera • Just now" at bounding box center [916, 84] width 201 height 15
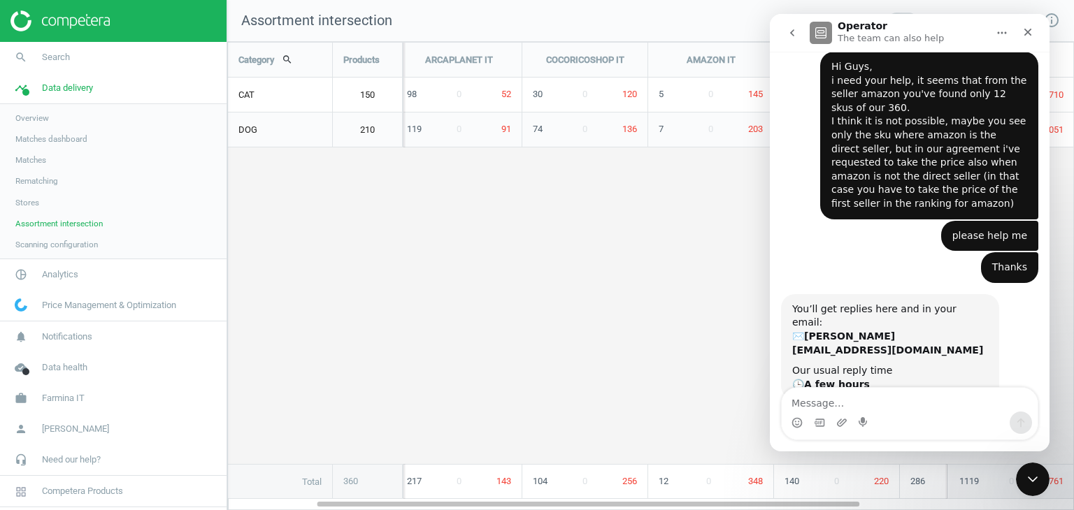
scroll to position [73, 0]
click at [786, 40] on button "go back" at bounding box center [792, 33] width 27 height 27
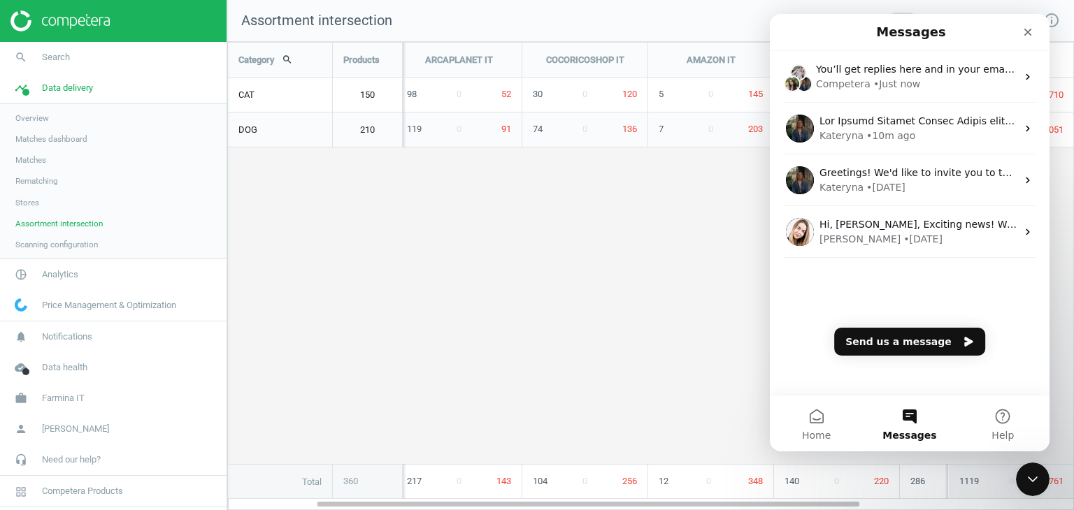
click at [706, 342] on div "Category search Products ZOOPLUS IT ARCAPLANET IT COCORICOSHOP IT AMAZON IT BAU…" at bounding box center [650, 271] width 845 height 456
